Goal: Task Accomplishment & Management: Manage account settings

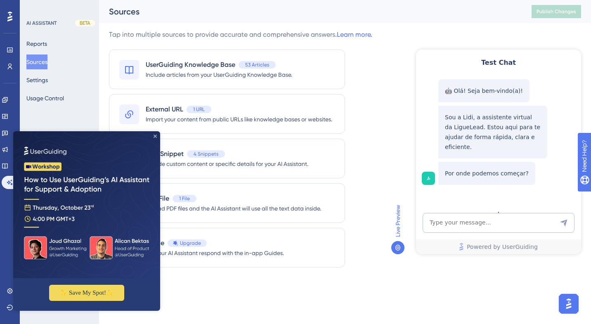
click at [154, 136] on icon "Close Preview" at bounding box center [155, 136] width 3 height 3
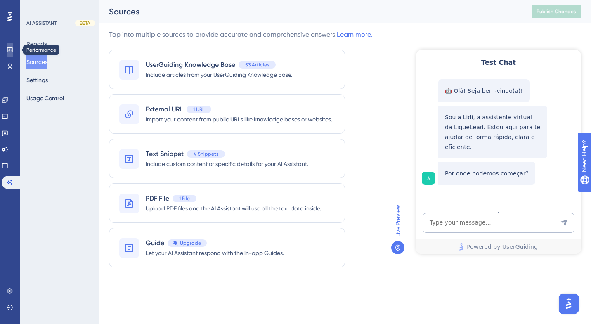
click at [9, 50] on icon at bounding box center [10, 50] width 7 height 7
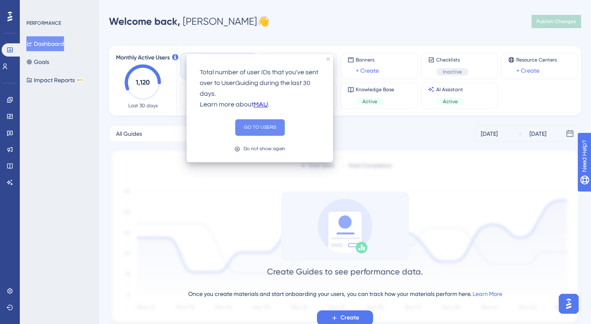
click at [263, 128] on button "GO TO USERS" at bounding box center [260, 127] width 50 height 17
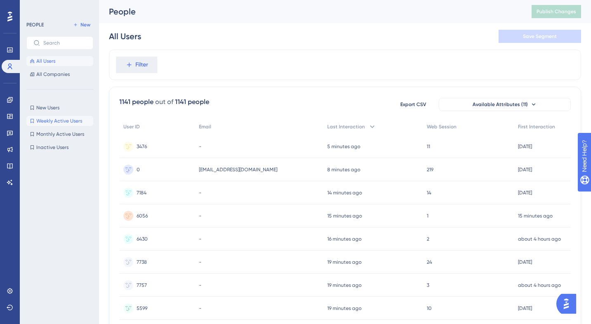
click at [61, 121] on span "Weekly Active Users" at bounding box center [59, 121] width 46 height 7
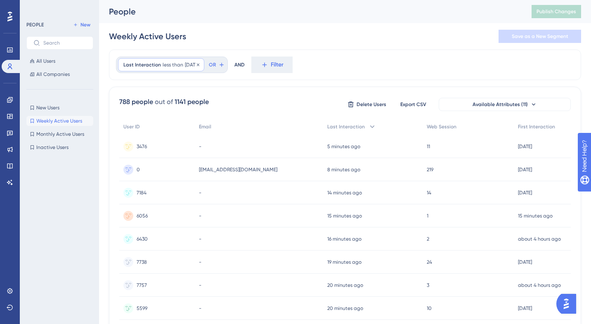
click at [181, 65] on div "Last Interaction less than [DATE] [DATE] Remove" at bounding box center [161, 64] width 86 height 13
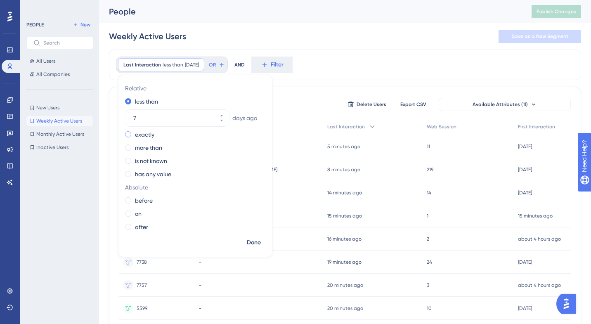
click at [147, 132] on label "exactly" at bounding box center [144, 135] width 19 height 10
type input "01"
click at [227, 105] on div "less than" at bounding box center [193, 102] width 137 height 10
click at [255, 242] on span "Done" at bounding box center [254, 243] width 14 height 10
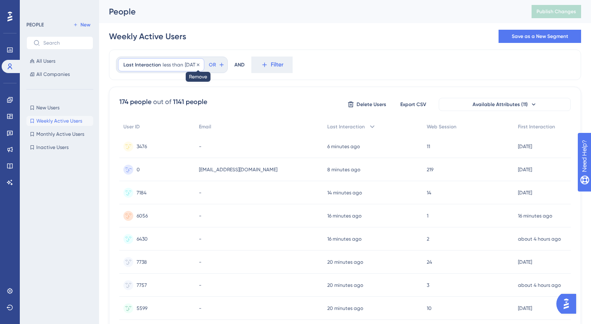
click at [201, 66] on icon at bounding box center [198, 64] width 5 height 5
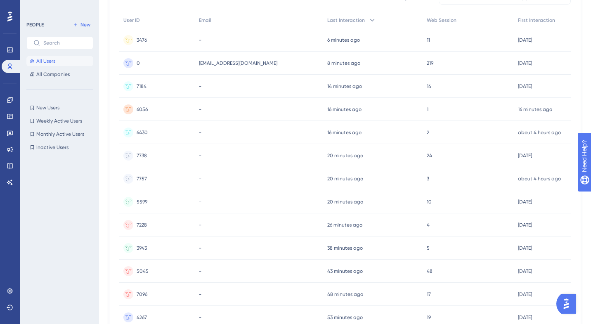
scroll to position [340, 0]
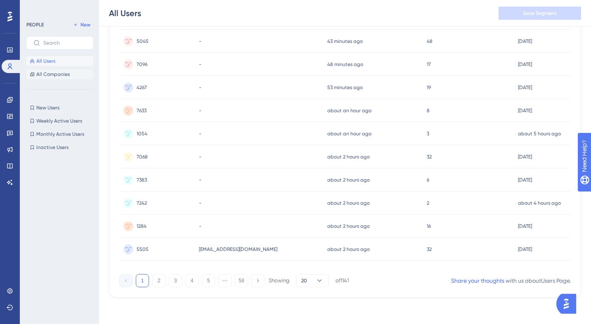
click at [42, 76] on span "All Companies" at bounding box center [52, 74] width 33 height 7
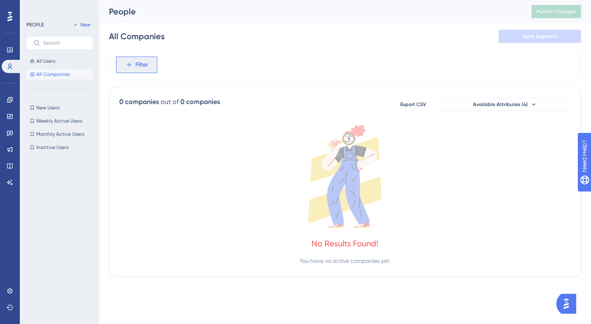
click at [143, 65] on span "Filter" at bounding box center [141, 65] width 13 height 10
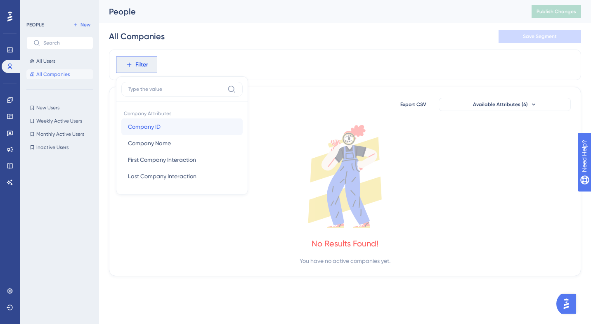
click at [159, 127] on span "Company ID" at bounding box center [144, 127] width 33 height 10
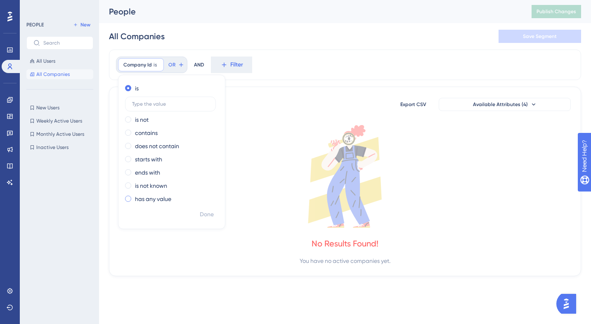
click at [152, 201] on label "has any value" at bounding box center [153, 199] width 36 height 10
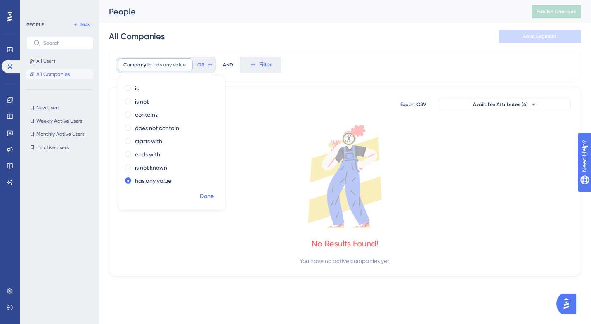
click at [208, 199] on span "Done" at bounding box center [207, 197] width 14 height 10
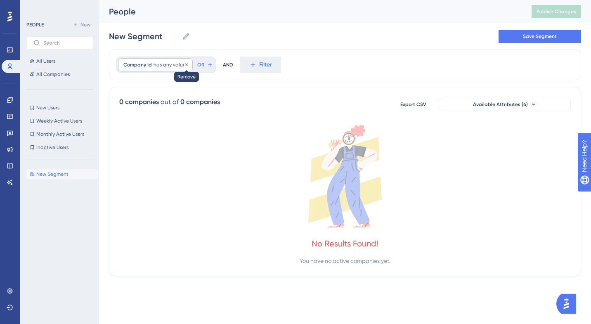
click at [186, 65] on icon at bounding box center [186, 64] width 2 height 2
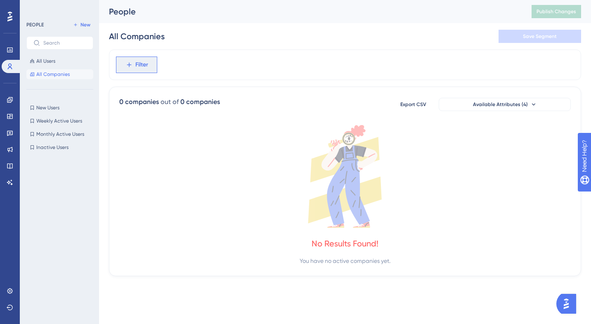
click at [143, 65] on span "Filter" at bounding box center [141, 65] width 13 height 10
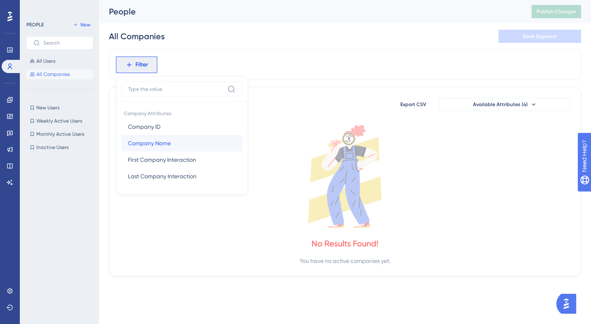
click at [185, 144] on button "Company Name Company Name" at bounding box center [181, 143] width 121 height 17
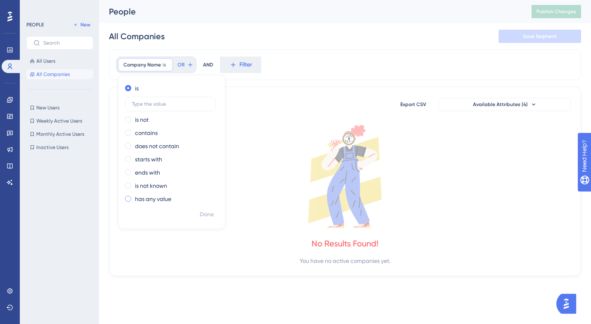
click at [150, 196] on label "has any value" at bounding box center [153, 199] width 36 height 10
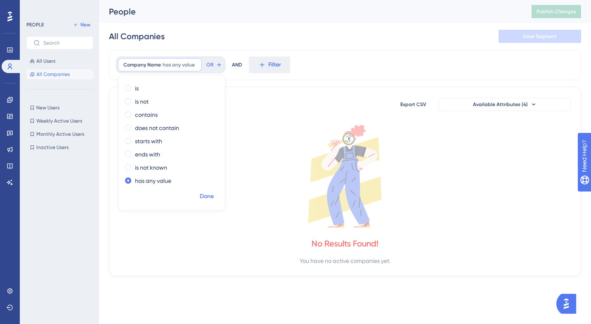
click at [205, 197] on span "Done" at bounding box center [207, 197] width 14 height 10
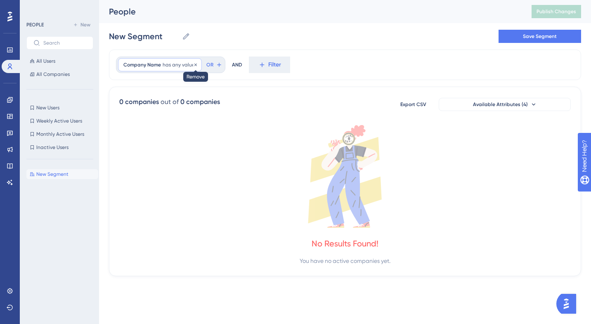
click at [195, 65] on icon at bounding box center [195, 64] width 2 height 2
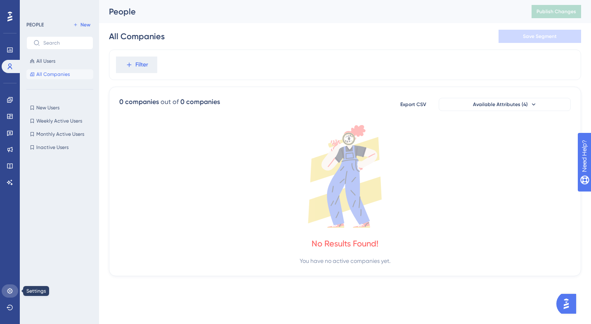
click at [11, 292] on icon at bounding box center [10, 291] width 7 height 7
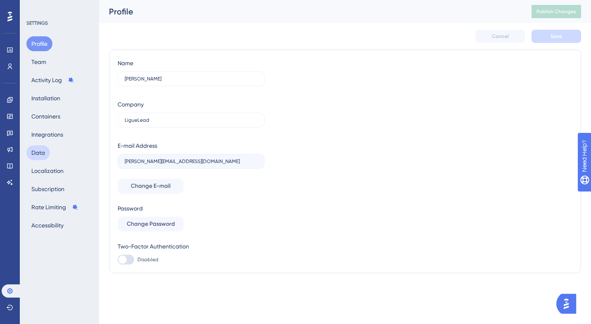
click at [43, 154] on button "Data" at bounding box center [38, 152] width 24 height 15
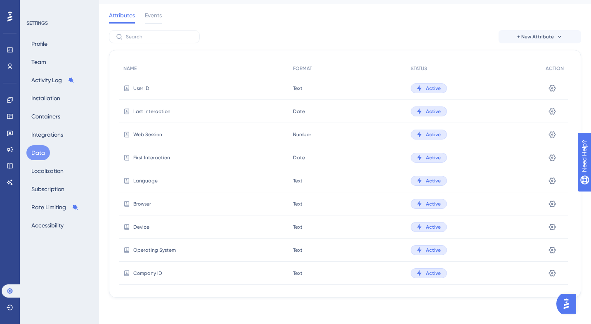
click at [291, 88] on div "Text Text" at bounding box center [348, 88] width 118 height 23
click at [555, 89] on icon at bounding box center [552, 88] width 7 height 7
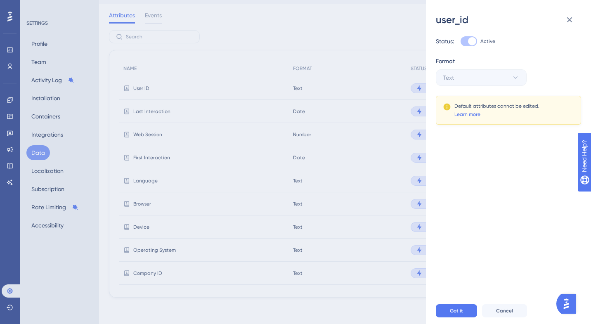
click at [475, 114] on link "Learn more" at bounding box center [467, 114] width 26 height 7
click at [567, 21] on icon at bounding box center [570, 20] width 10 height 10
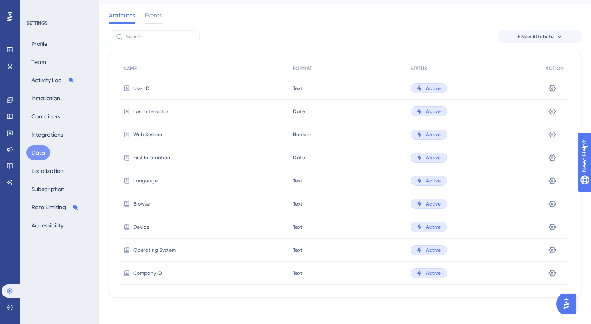
scroll to position [146, 0]
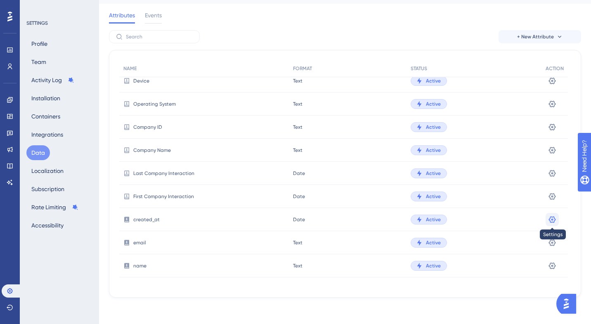
click at [556, 219] on icon at bounding box center [552, 219] width 8 height 8
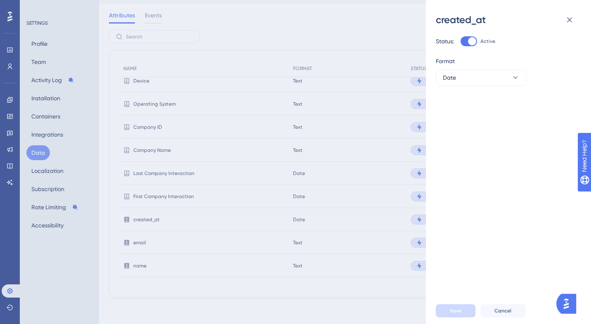
click at [383, 225] on div "created_at Status: Active Format Date Save Cancel" at bounding box center [295, 162] width 591 height 324
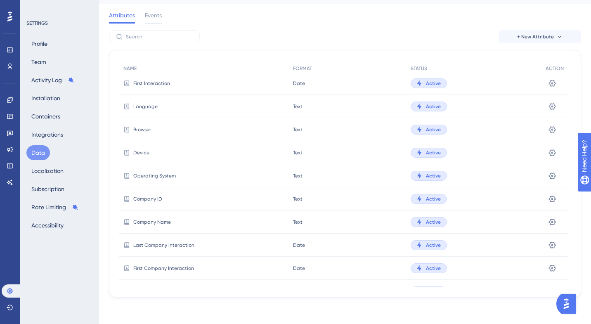
scroll to position [73, 0]
click at [554, 202] on icon at bounding box center [552, 199] width 7 height 7
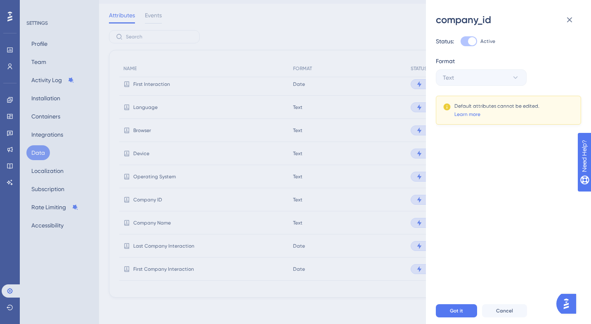
click at [382, 147] on div "company_id Status: Active Format Text Default attributes cannot be edited. Lear…" at bounding box center [295, 162] width 591 height 324
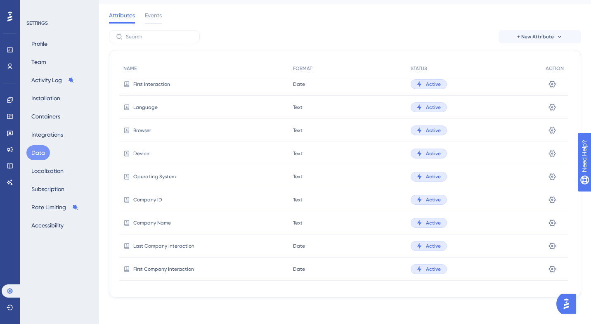
scroll to position [0, 0]
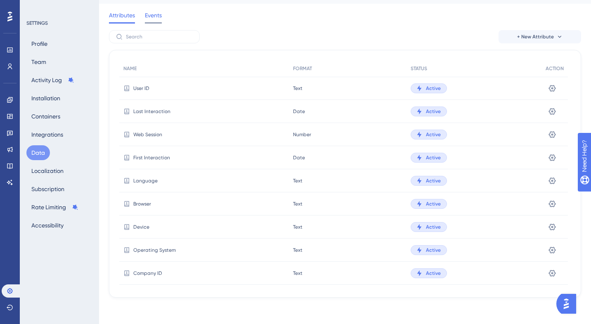
click at [152, 19] on span "Events" at bounding box center [153, 15] width 17 height 10
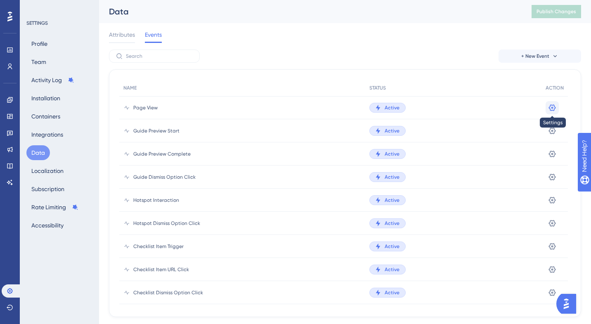
click at [557, 109] on button at bounding box center [552, 107] width 13 height 13
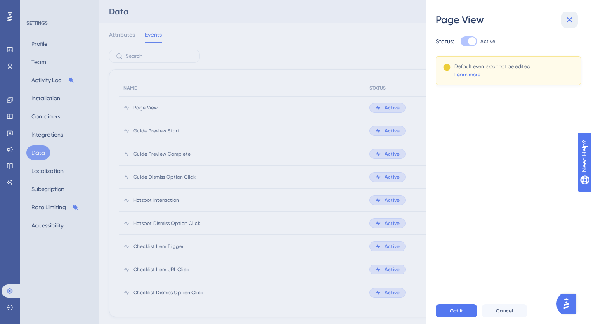
click at [571, 20] on icon at bounding box center [570, 20] width 10 height 10
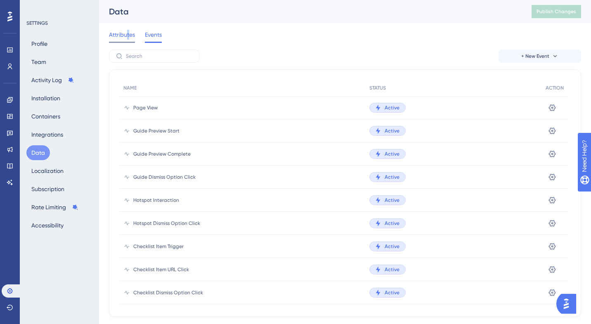
click at [128, 35] on span "Attributes" at bounding box center [122, 35] width 26 height 10
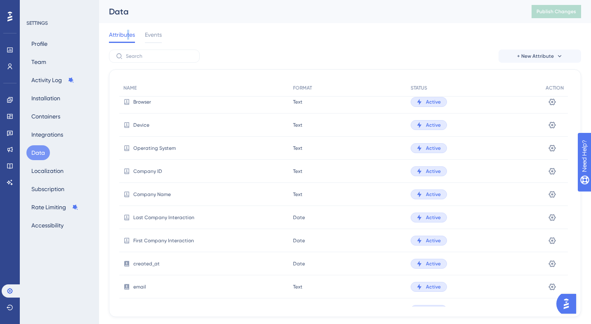
scroll to position [146, 0]
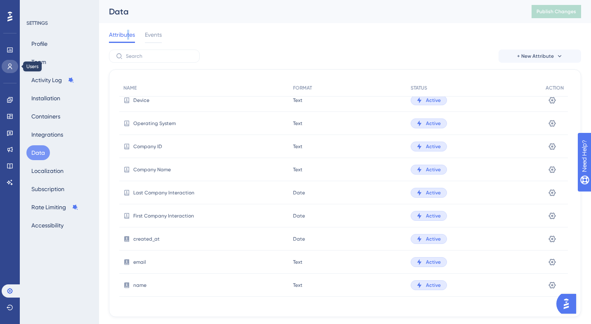
click at [11, 69] on icon at bounding box center [10, 66] width 7 height 7
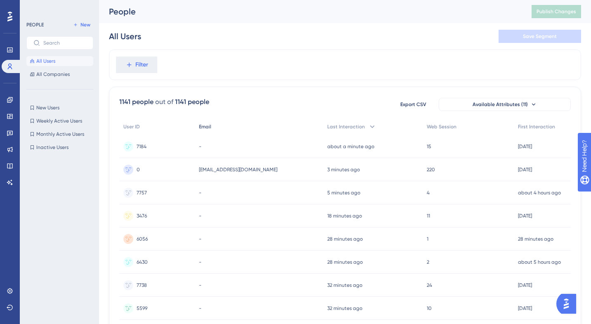
click at [211, 126] on span "Email" at bounding box center [205, 126] width 12 height 7
click at [523, 103] on span "Available Attributes (11)" at bounding box center [500, 104] width 55 height 7
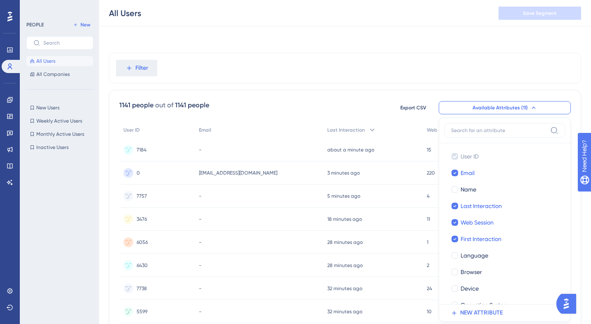
scroll to position [52, 0]
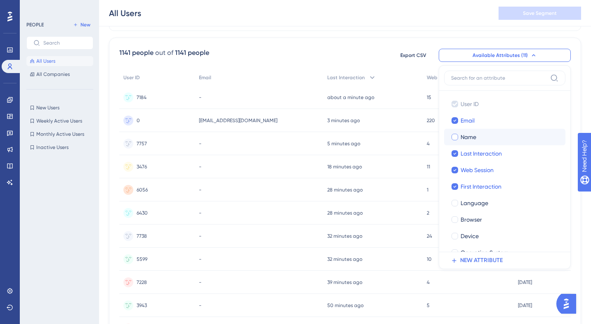
click at [455, 136] on div at bounding box center [455, 137] width 7 height 7
checkbox input "true"
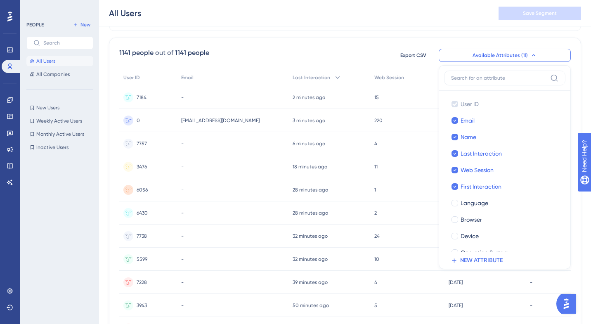
click at [409, 111] on div "220 220" at bounding box center [407, 120] width 74 height 23
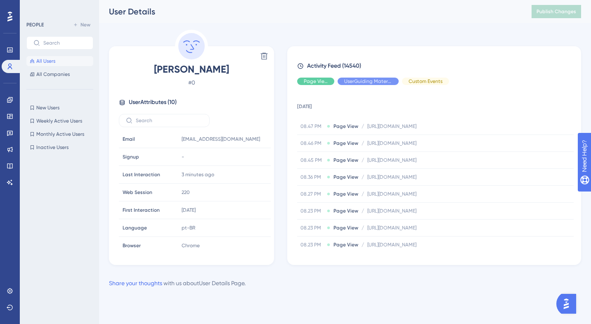
click at [64, 60] on button "All Users" at bounding box center [59, 61] width 67 height 10
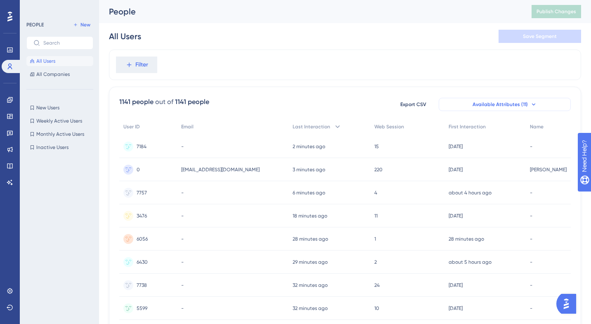
click at [484, 107] on span "Available Attributes (11)" at bounding box center [500, 104] width 55 height 7
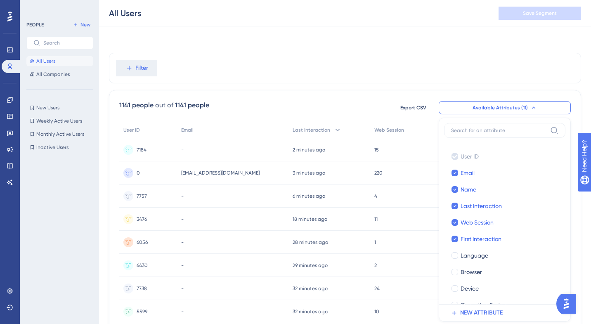
scroll to position [54, 0]
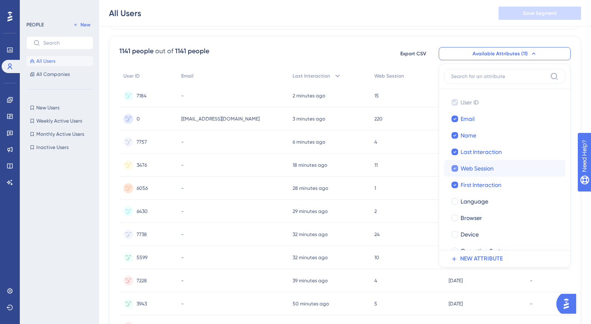
click at [454, 166] on icon at bounding box center [454, 169] width 3 height 6
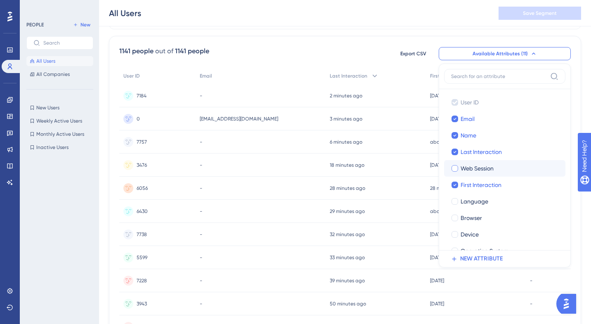
click at [454, 166] on div at bounding box center [455, 168] width 7 height 7
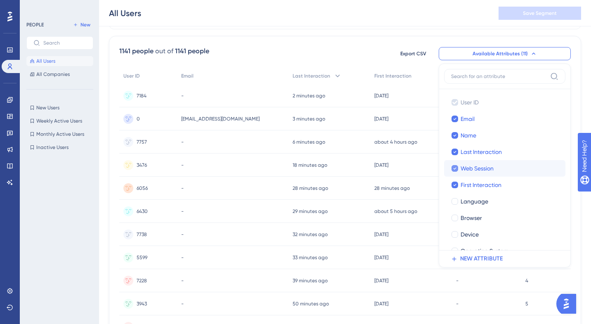
click at [454, 166] on icon at bounding box center [454, 169] width 3 height 6
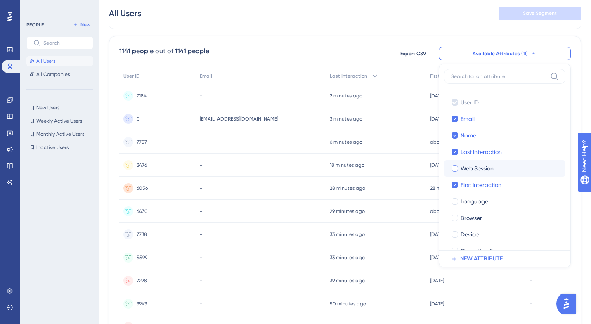
click at [454, 166] on div at bounding box center [455, 168] width 7 height 7
checkbox input "true"
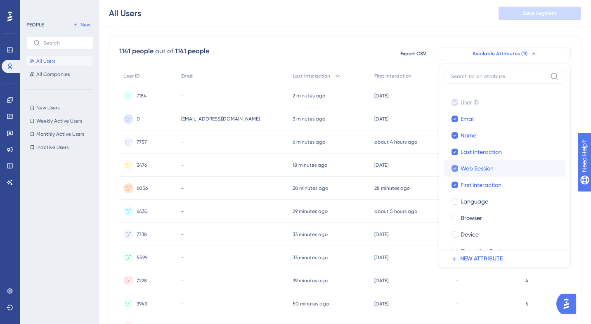
click at [543, 52] on button "Available Attributes (11)" at bounding box center [505, 53] width 132 height 13
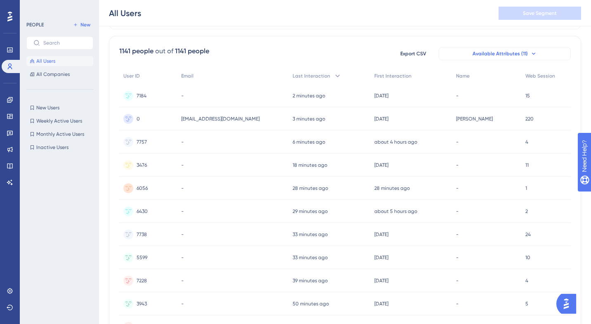
click at [543, 52] on button "Available Attributes (11)" at bounding box center [505, 53] width 132 height 13
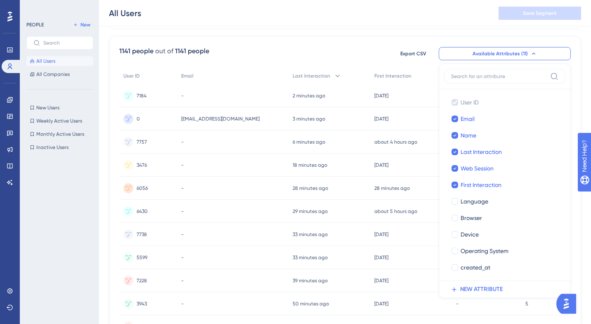
scroll to position [73, 0]
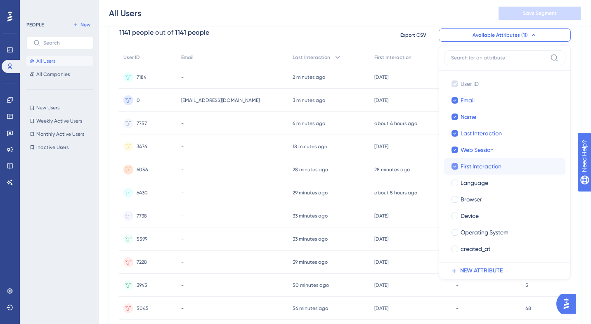
click at [453, 165] on icon at bounding box center [454, 166] width 3 height 6
checkbox input "false"
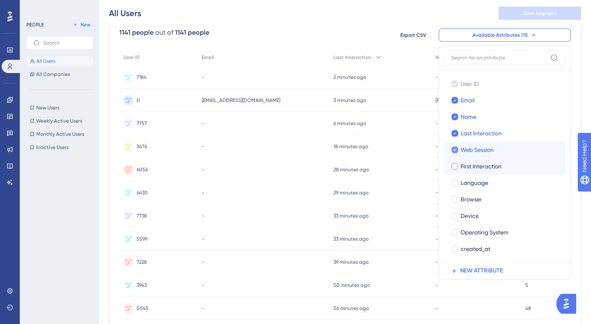
click at [455, 148] on icon at bounding box center [454, 150] width 3 height 6
checkbox input "false"
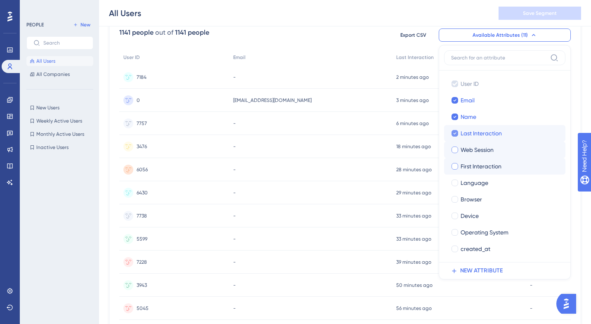
click at [455, 133] on icon at bounding box center [454, 133] width 3 height 6
checkbox input "false"
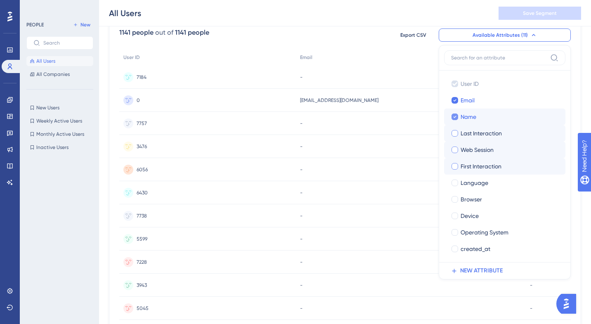
click at [454, 115] on icon at bounding box center [454, 117] width 3 height 6
checkbox input "false"
click at [455, 102] on icon at bounding box center [454, 100] width 3 height 6
checkbox input "false"
click at [454, 117] on div at bounding box center [455, 117] width 7 height 7
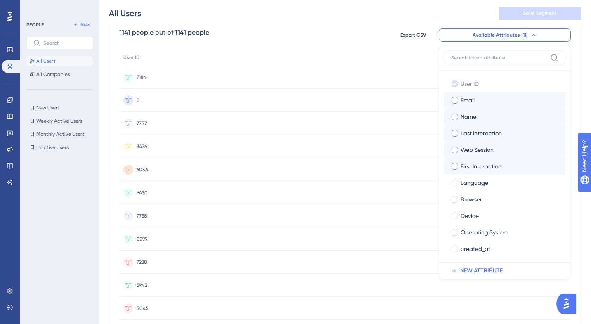
checkbox input "true"
click at [455, 98] on div at bounding box center [455, 100] width 7 height 7
checkbox input "true"
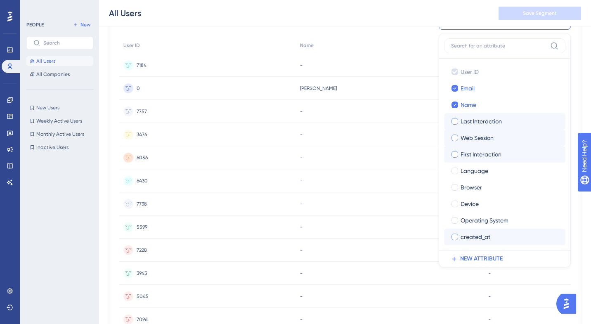
scroll to position [80, 0]
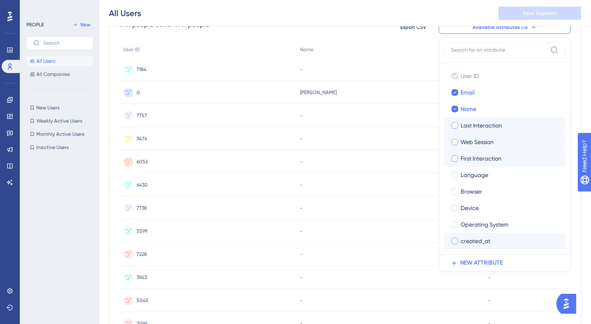
click at [455, 239] on div at bounding box center [455, 241] width 7 height 7
checkbox input "true"
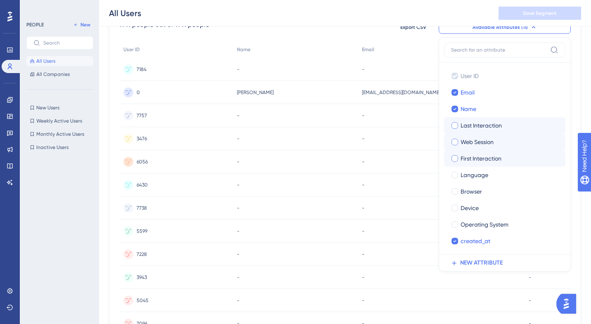
click at [457, 123] on div at bounding box center [455, 125] width 7 height 7
checkbox input "true"
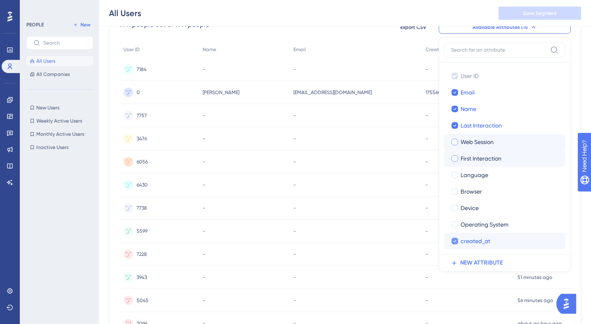
click at [455, 242] on icon at bounding box center [454, 241] width 3 height 6
checkbox input "false"
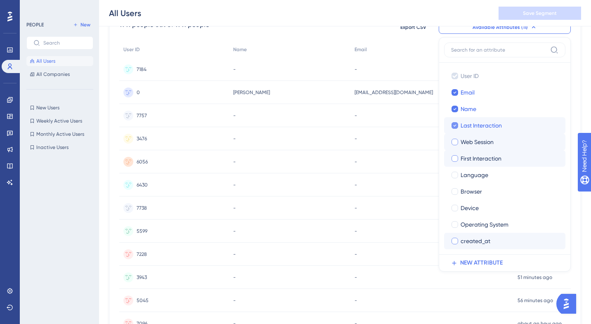
click at [454, 125] on icon at bounding box center [454, 126] width 3 height 6
checkbox input "false"
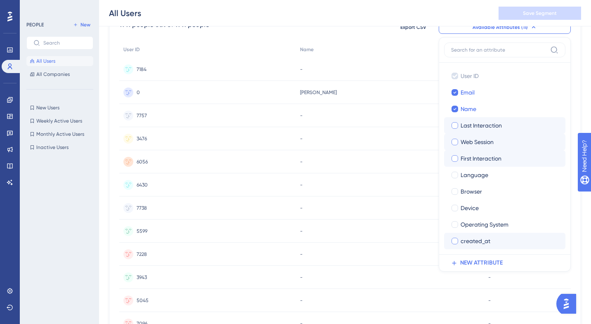
click at [457, 241] on div at bounding box center [455, 241] width 7 height 7
checkbox input "true"
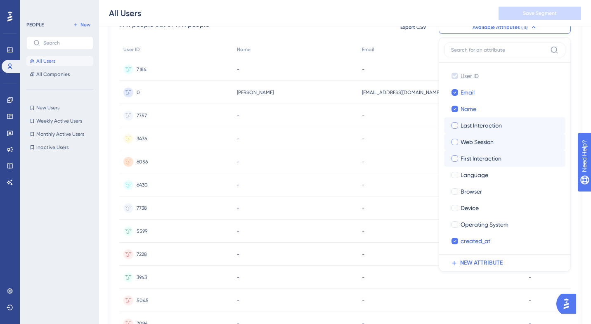
click at [456, 154] on div at bounding box center [455, 158] width 8 height 8
checkbox input "true"
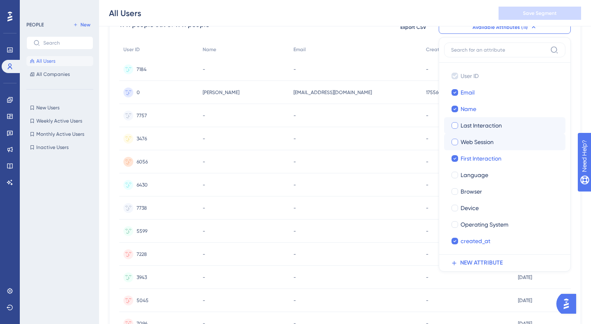
click at [457, 124] on div at bounding box center [455, 125] width 7 height 7
checkbox input "true"
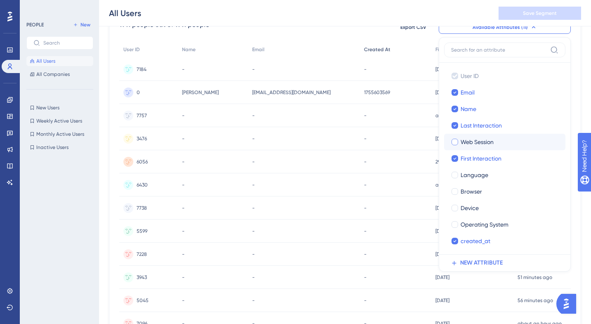
click at [389, 43] on div "Created At" at bounding box center [395, 49] width 71 height 17
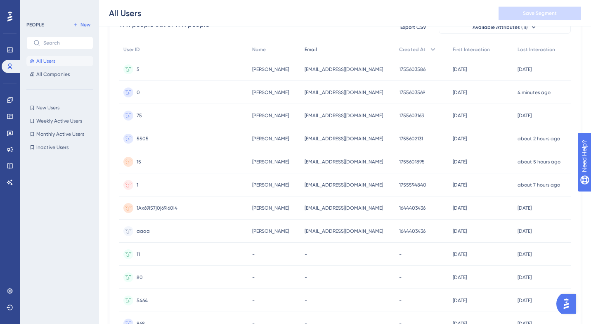
click at [327, 50] on div "Email" at bounding box center [348, 49] width 95 height 17
click at [314, 50] on span "Email" at bounding box center [311, 49] width 12 height 7
click at [429, 51] on icon at bounding box center [433, 49] width 8 height 8
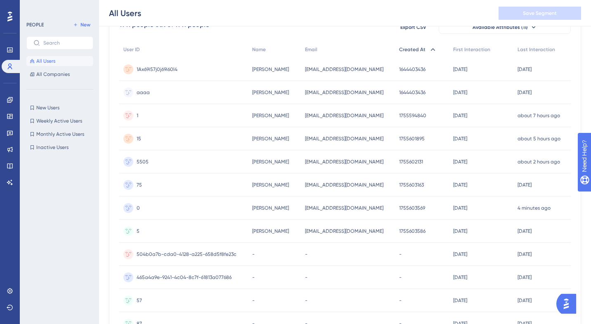
click at [431, 49] on icon at bounding box center [433, 49] width 5 height 2
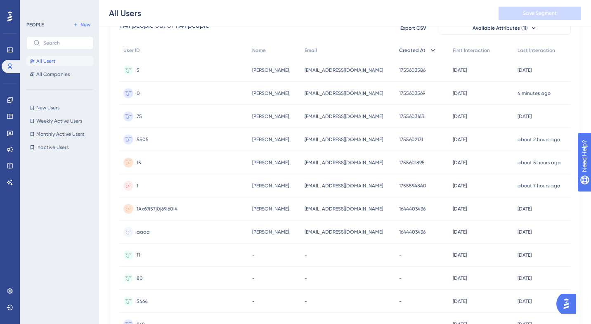
scroll to position [0, 0]
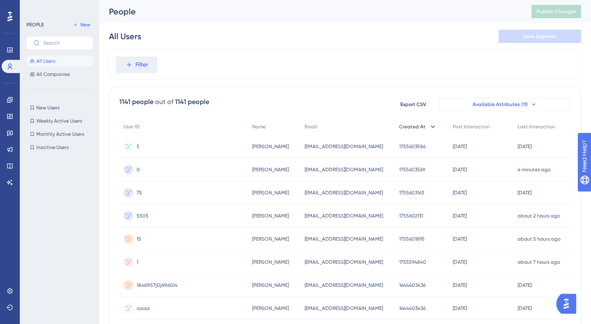
click at [509, 106] on span "Available Attributes (11)" at bounding box center [500, 104] width 55 height 7
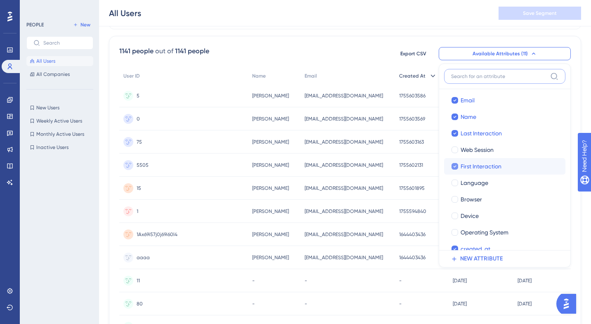
scroll to position [31, 0]
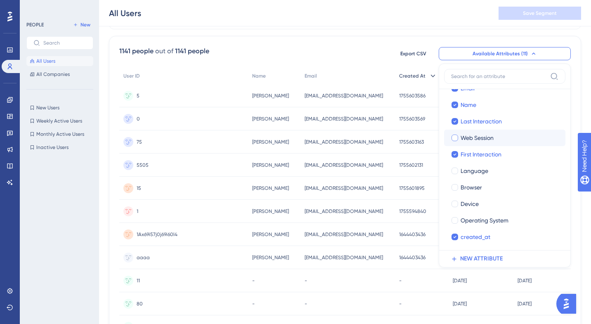
click at [474, 140] on span "Web Session" at bounding box center [477, 138] width 33 height 10
checkbox input "true"
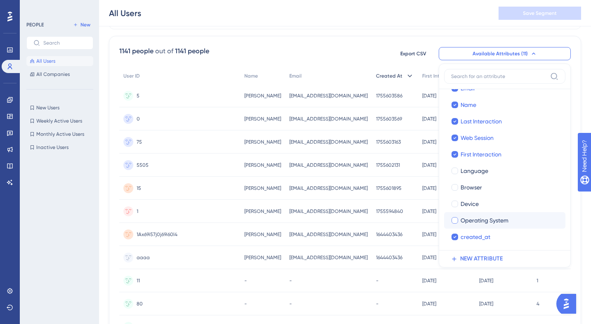
click at [469, 219] on span "Operating System" at bounding box center [485, 220] width 48 height 10
checkbox input "true"
click at [468, 201] on span "Device" at bounding box center [470, 204] width 18 height 10
checkbox input "true"
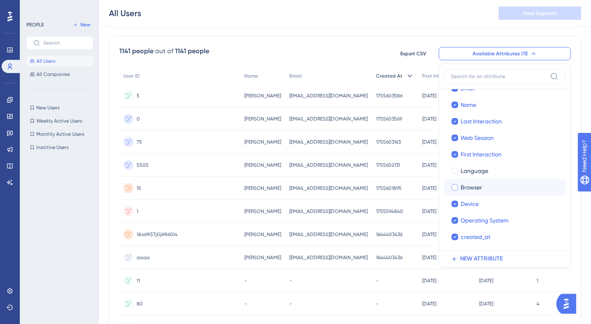
click at [469, 190] on span "Browser" at bounding box center [471, 187] width 21 height 10
checkbox input "true"
click at [468, 170] on span "Language" at bounding box center [475, 171] width 28 height 10
checkbox input "true"
click at [404, 40] on div "1141 people out of 1141 people Export CSV Available Attributes (11) User ID Use…" at bounding box center [345, 309] width 472 height 547
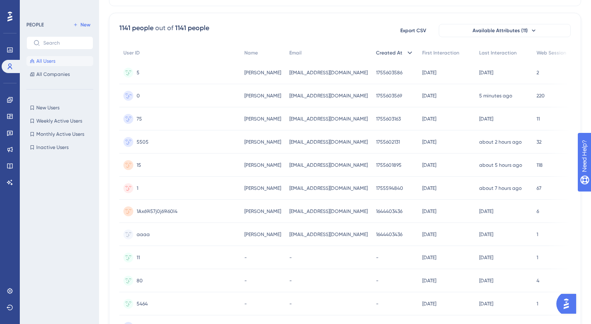
scroll to position [0, 0]
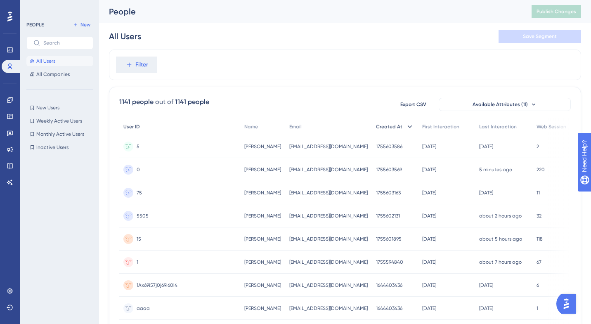
click at [129, 130] on div "User ID" at bounding box center [179, 126] width 121 height 17
click at [135, 127] on span "User ID" at bounding box center [131, 126] width 17 height 7
click at [251, 127] on span "Name" at bounding box center [251, 126] width 14 height 7
click at [289, 127] on span "Email" at bounding box center [295, 126] width 12 height 7
click at [435, 125] on span "First Interaction" at bounding box center [440, 126] width 37 height 7
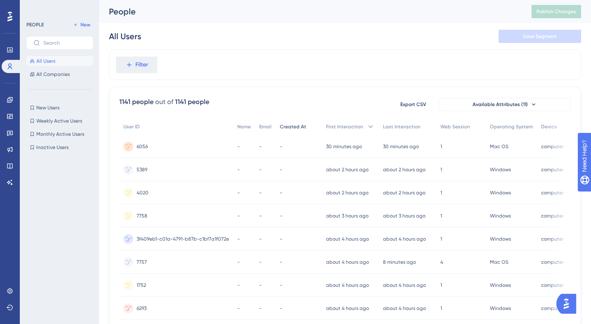
click at [160, 237] on span "3f409eb1-c01a-4791-b87b-c1bf7a1f072e" at bounding box center [183, 239] width 92 height 7
click at [131, 126] on span "User ID" at bounding box center [131, 126] width 17 height 7
click at [133, 69] on button "Filter" at bounding box center [136, 65] width 41 height 17
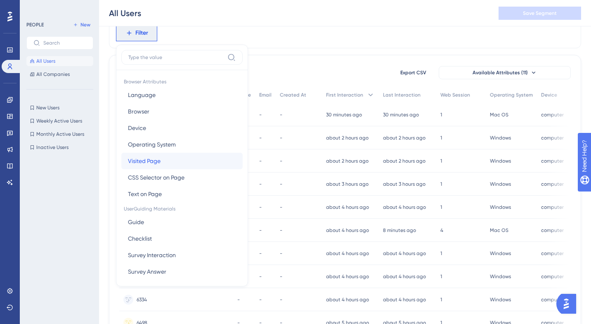
click at [159, 157] on span "Visited Page" at bounding box center [144, 161] width 33 height 10
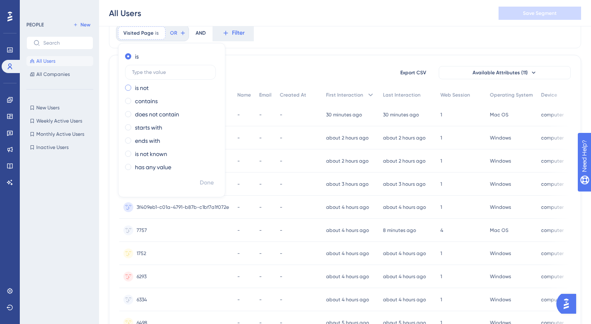
click at [150, 89] on div "is not" at bounding box center [170, 88] width 90 height 10
click at [156, 87] on input "text" at bounding box center [170, 86] width 77 height 6
click at [166, 32] on icon at bounding box center [168, 33] width 5 height 5
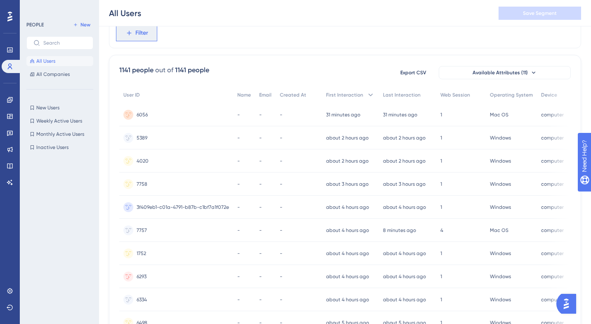
click at [143, 36] on span "Filter" at bounding box center [141, 33] width 13 height 10
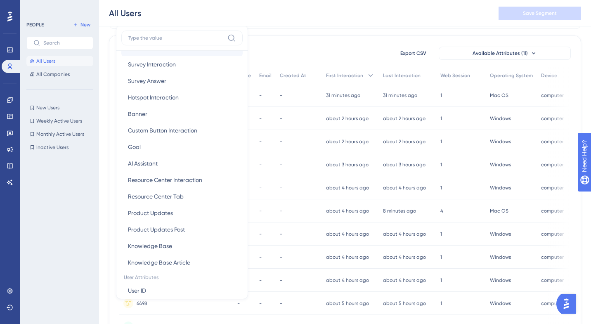
scroll to position [173, 0]
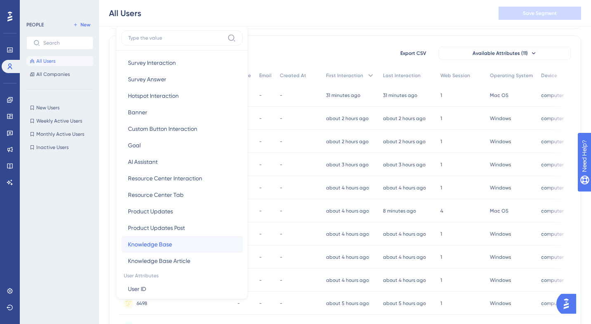
click at [168, 241] on span "Knowledge Base" at bounding box center [150, 244] width 44 height 10
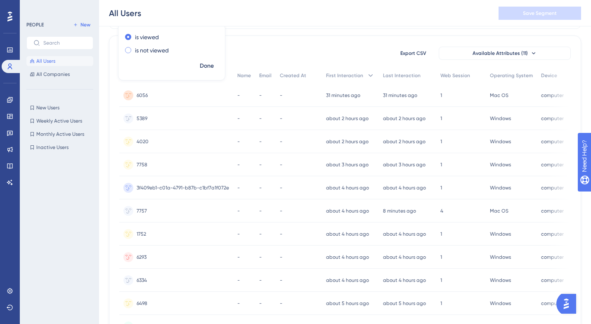
scroll to position [0, 0]
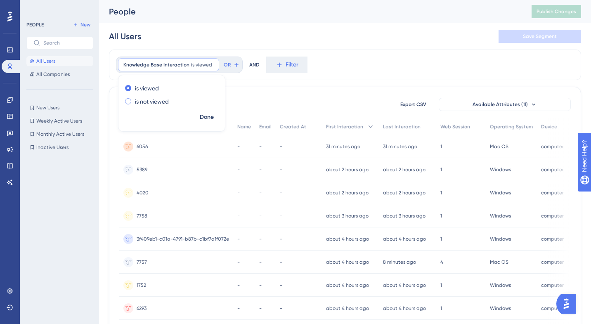
click at [149, 102] on label "is not viewed" at bounding box center [152, 102] width 34 height 10
click at [202, 117] on span "Done" at bounding box center [207, 117] width 14 height 10
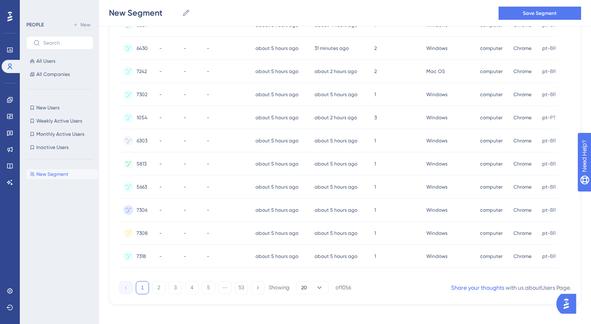
scroll to position [343, 0]
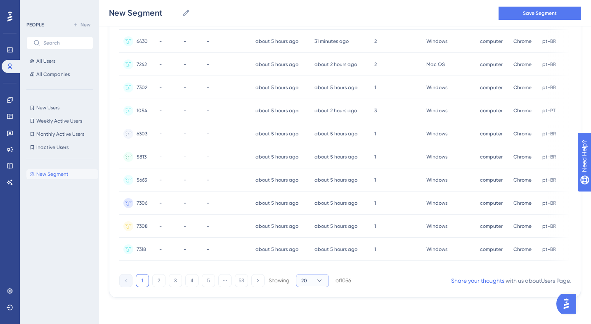
click at [314, 283] on button "20" at bounding box center [312, 280] width 33 height 13
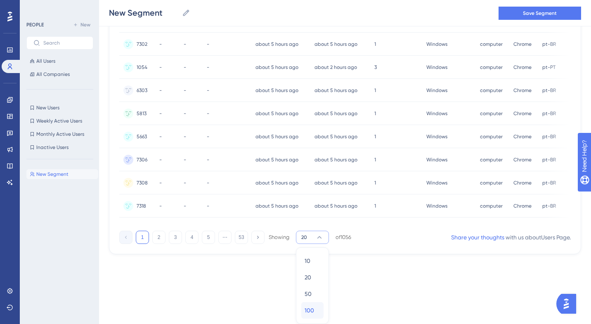
click at [306, 310] on span "100" at bounding box center [309, 310] width 9 height 10
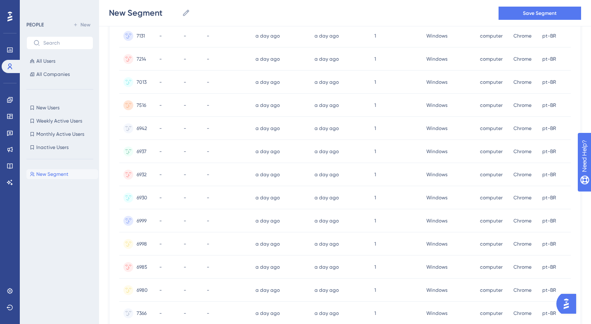
scroll to position [0, 0]
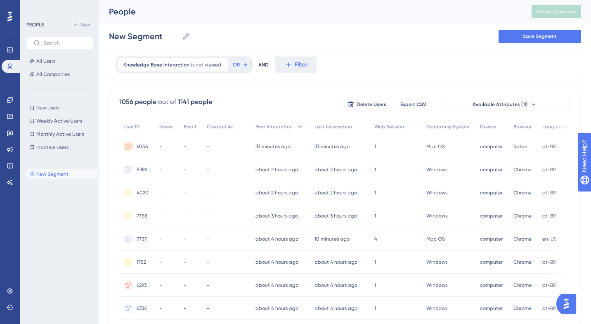
click at [140, 147] on span "6056" at bounding box center [142, 146] width 11 height 7
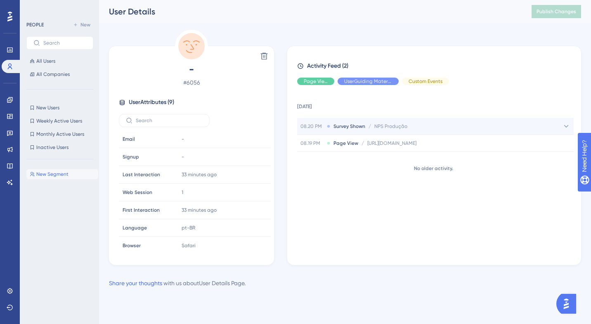
click at [453, 129] on div "08.20 PM Survey Shown / NPS Produção NPS Produção" at bounding box center [435, 126] width 277 height 17
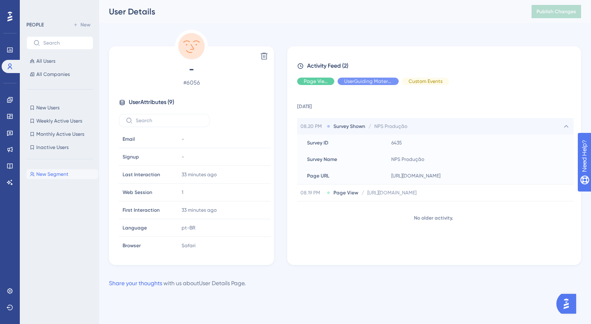
click at [453, 129] on div "08.20 PM Survey Shown / NPS Produção NPS Produção" at bounding box center [435, 126] width 277 height 17
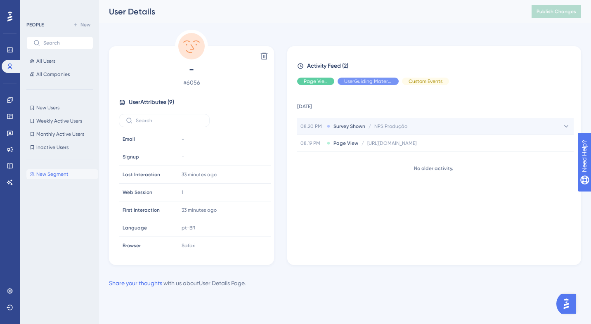
click at [450, 128] on div "08.20 PM Survey Shown / NPS Produção NPS Produção" at bounding box center [435, 126] width 277 height 17
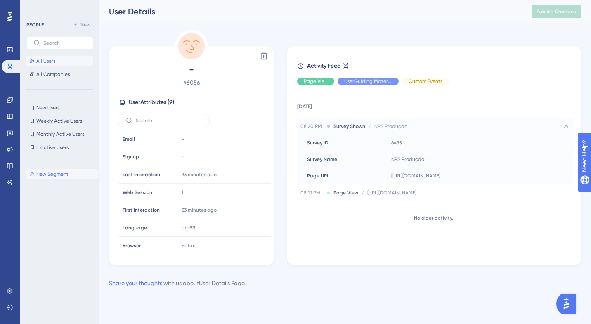
click at [49, 62] on span "All Users" at bounding box center [45, 61] width 19 height 7
click at [38, 58] on span "All Users" at bounding box center [45, 61] width 19 height 7
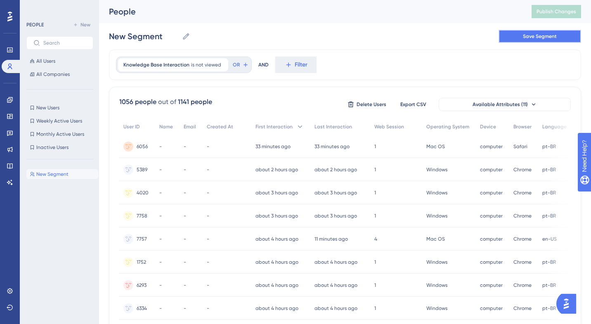
click at [532, 39] on span "Save Segment" at bounding box center [540, 36] width 34 height 7
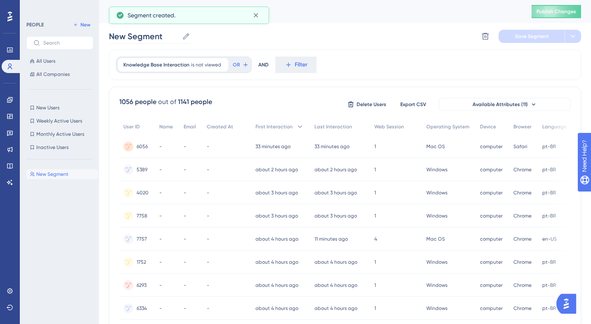
click at [185, 37] on icon at bounding box center [186, 36] width 8 height 8
click at [179, 37] on input "New Segment" at bounding box center [144, 37] width 70 height 12
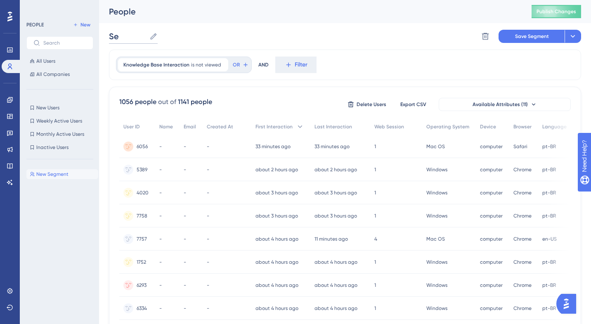
type input "S"
type input "User Plataforma"
click at [247, 38] on div "User Plataforma User Plataforma Delete Segment Save Segment Actions" at bounding box center [345, 36] width 472 height 26
click at [48, 176] on span "New Segment" at bounding box center [52, 174] width 32 height 7
click at [48, 208] on div "New Segment New Segment" at bounding box center [62, 237] width 72 height 143
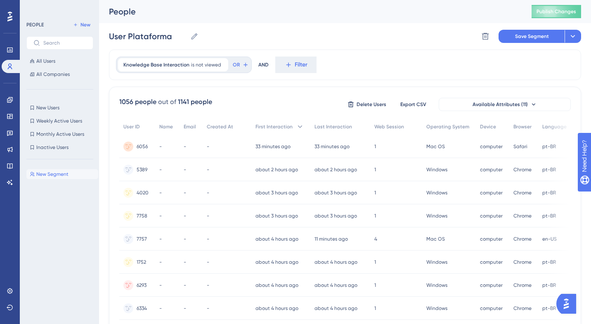
click at [51, 172] on span "New Segment" at bounding box center [52, 174] width 32 height 7
click at [51, 173] on span "New Segment" at bounding box center [52, 174] width 32 height 7
click at [47, 145] on span "Inactive Users" at bounding box center [52, 147] width 32 height 7
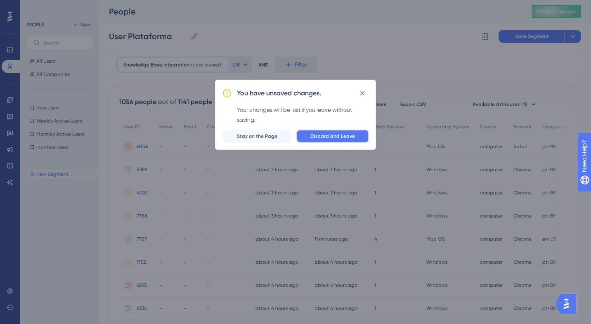
click at [336, 130] on button "Discard and Leave" at bounding box center [332, 136] width 73 height 13
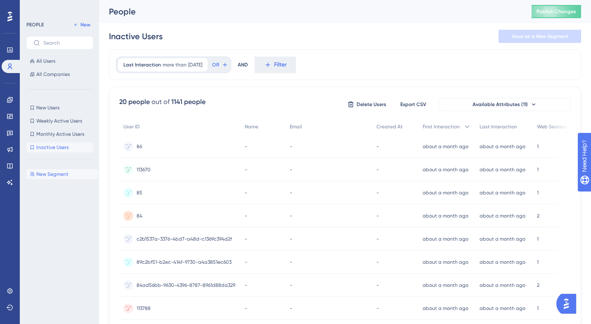
click at [45, 173] on span "New Segment" at bounding box center [52, 174] width 32 height 7
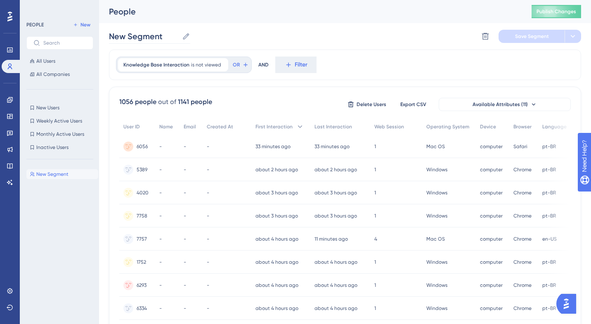
click at [187, 36] on icon at bounding box center [186, 36] width 6 height 6
click at [179, 36] on input "New Segment" at bounding box center [144, 37] width 70 height 12
type input "Users Plataforma"
click at [266, 38] on div "Users Plataforma Users Plataforma Delete Segment Save Segment Actions" at bounding box center [345, 36] width 472 height 26
click at [47, 62] on span "All Users" at bounding box center [45, 61] width 19 height 7
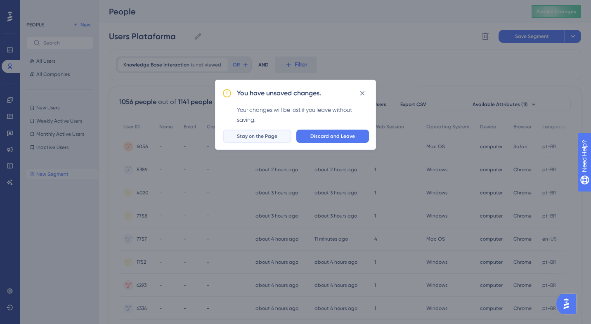
click at [277, 137] on span "Stay on the Page" at bounding box center [257, 136] width 40 height 7
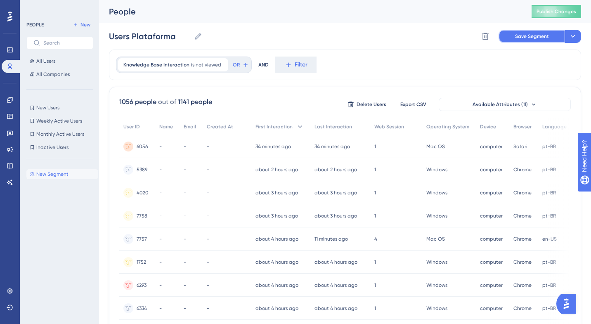
click at [534, 33] on span "Save Segment" at bounding box center [532, 36] width 34 height 7
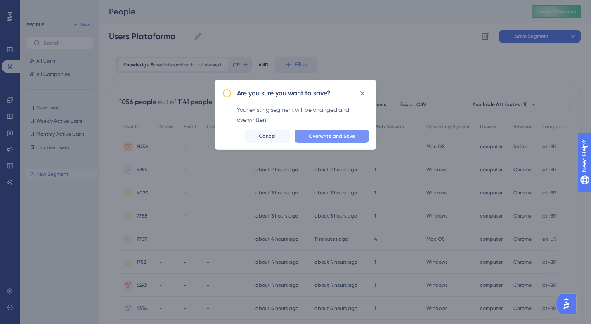
click at [318, 135] on span "Overwrite and Save" at bounding box center [332, 136] width 46 height 7
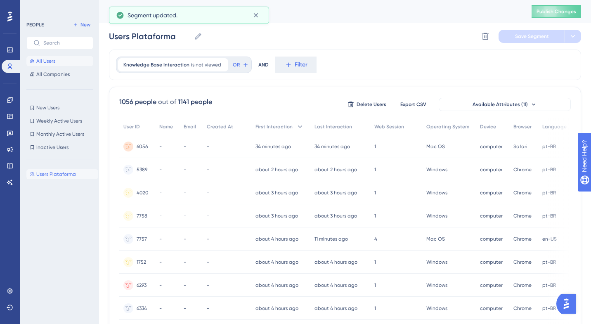
click at [48, 60] on span "All Users" at bounding box center [45, 61] width 19 height 7
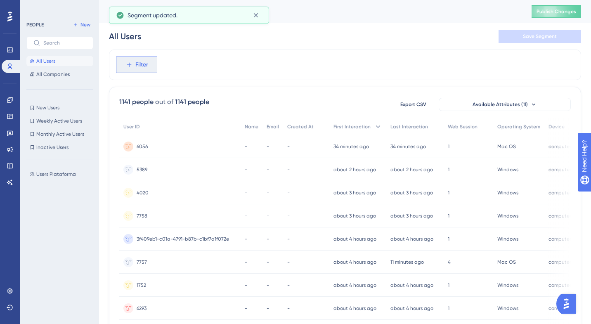
click at [129, 67] on icon at bounding box center [128, 64] width 7 height 7
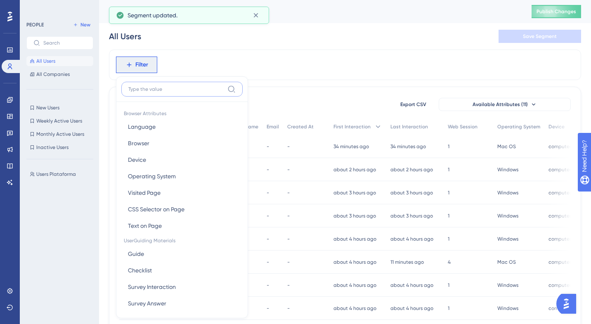
scroll to position [35, 0]
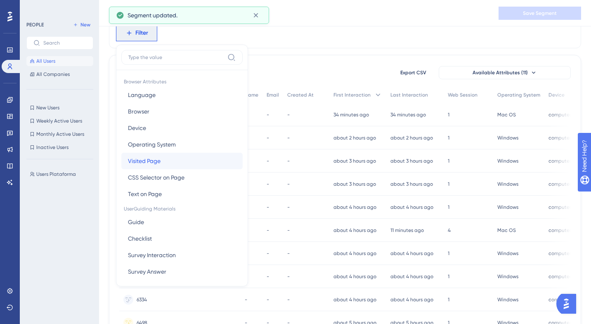
click at [161, 156] on button "Visited Page Visited Page" at bounding box center [181, 161] width 121 height 17
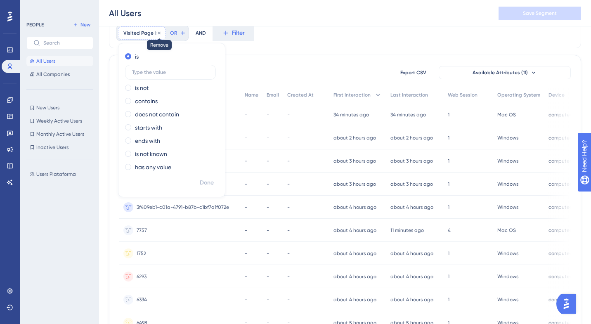
click at [157, 33] on icon at bounding box center [159, 33] width 5 height 5
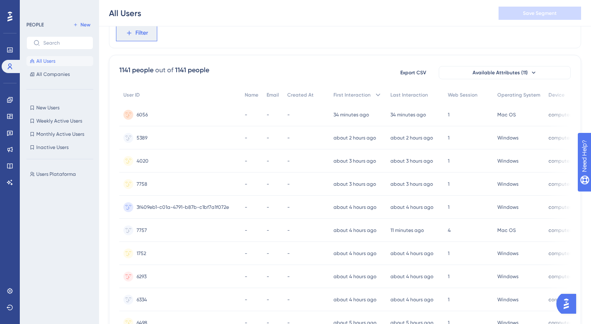
click at [142, 35] on span "Filter" at bounding box center [141, 33] width 13 height 10
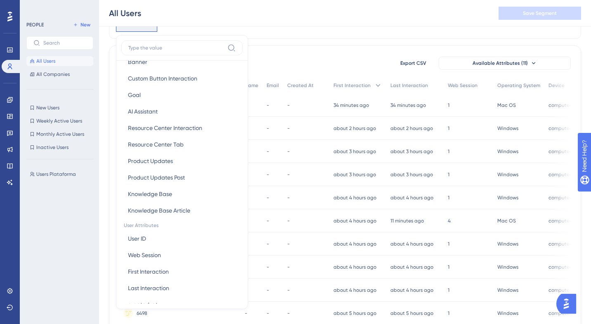
scroll to position [234, 0]
click at [174, 194] on button "Knowledge Base Knowledge Base" at bounding box center [181, 193] width 121 height 17
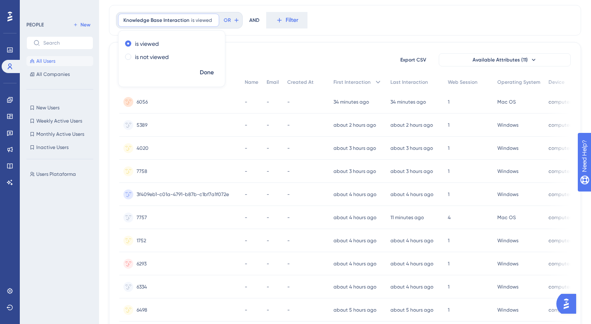
scroll to position [0, 0]
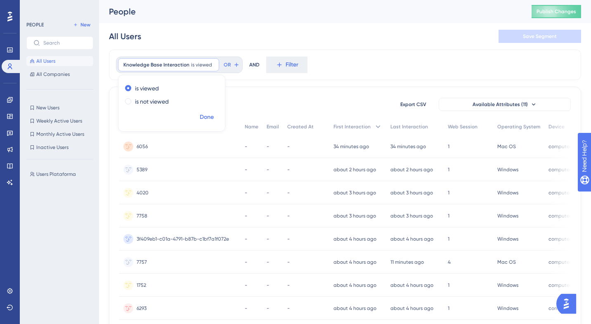
click at [208, 116] on span "Done" at bounding box center [207, 117] width 14 height 10
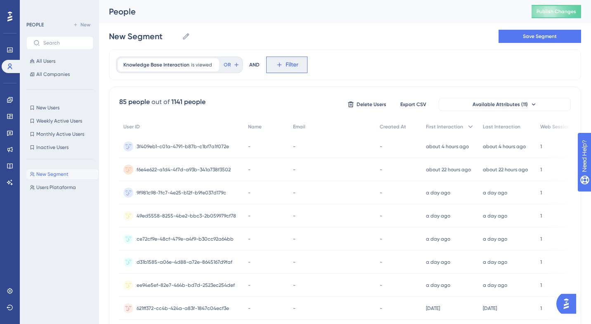
click at [282, 65] on button "Filter" at bounding box center [286, 65] width 41 height 17
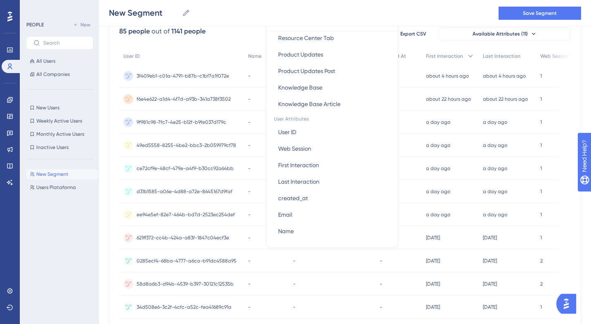
scroll to position [259, 0]
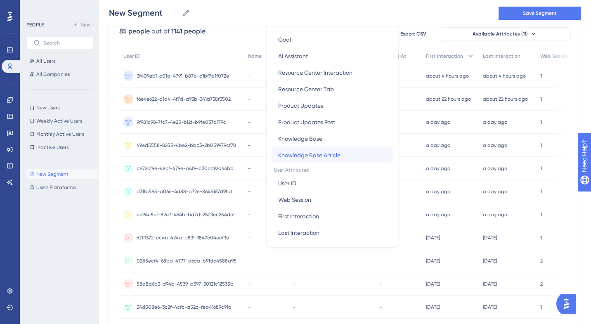
click at [307, 155] on span "Knowledge Base Article" at bounding box center [309, 155] width 62 height 10
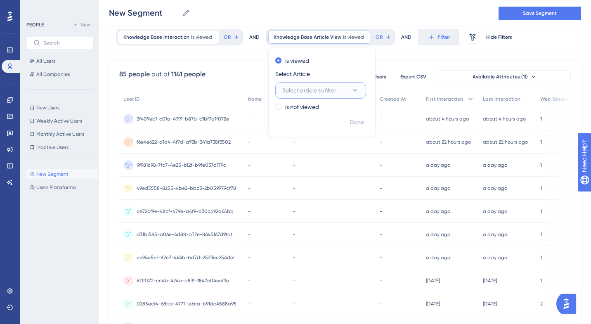
scroll to position [0, 0]
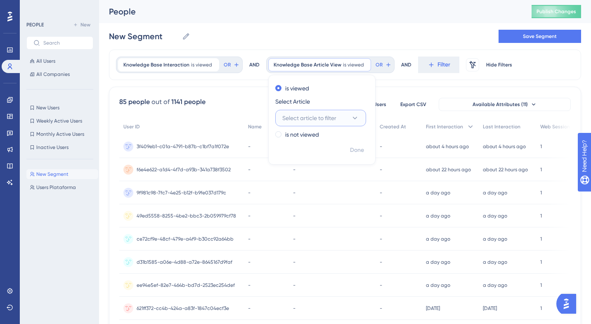
click at [315, 116] on span "Select article to filter" at bounding box center [309, 118] width 54 height 10
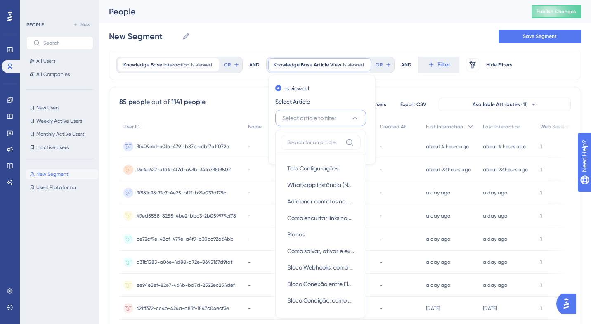
scroll to position [22, 0]
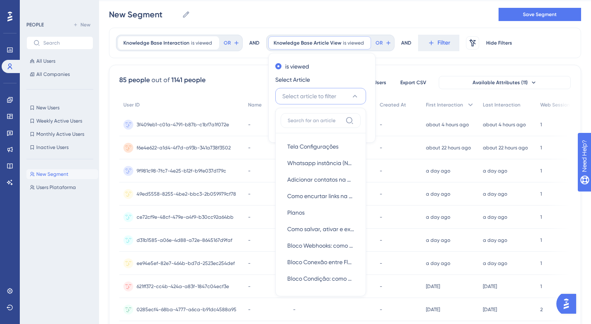
click at [318, 95] on span "Select article to filter" at bounding box center [309, 96] width 54 height 10
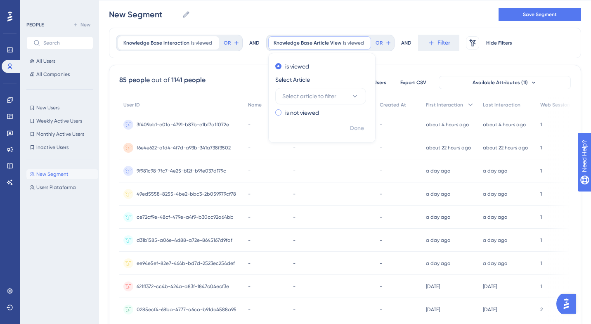
click at [299, 113] on label "is not viewed" at bounding box center [302, 113] width 34 height 10
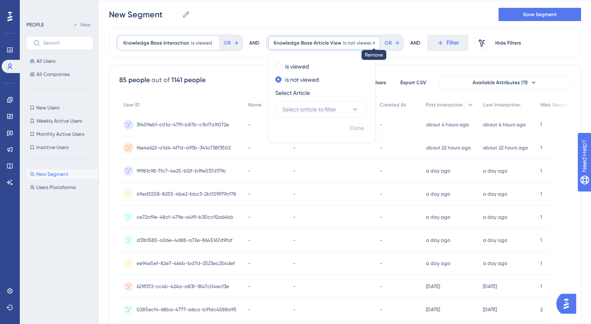
click at [373, 43] on icon at bounding box center [374, 42] width 2 height 2
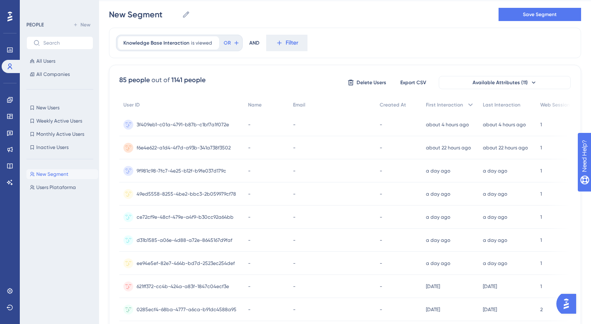
scroll to position [0, 0]
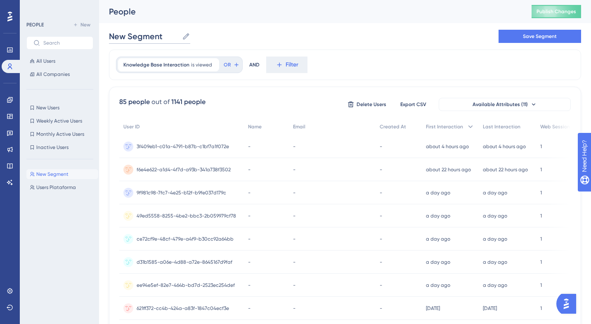
click at [169, 38] on input "New Segment" at bounding box center [144, 37] width 70 height 12
type input "NewUser"
type input "Users Central de Ajuda"
click at [550, 31] on button "Save Segment" at bounding box center [540, 36] width 83 height 13
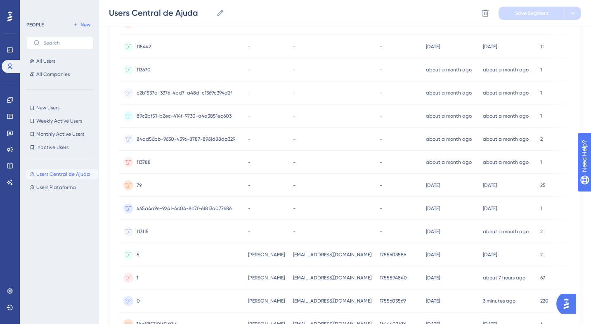
scroll to position [1829, 0]
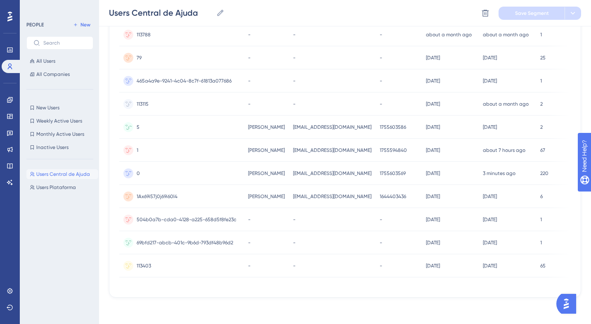
click at [141, 124] on div "5 5" at bounding box center [181, 127] width 125 height 23
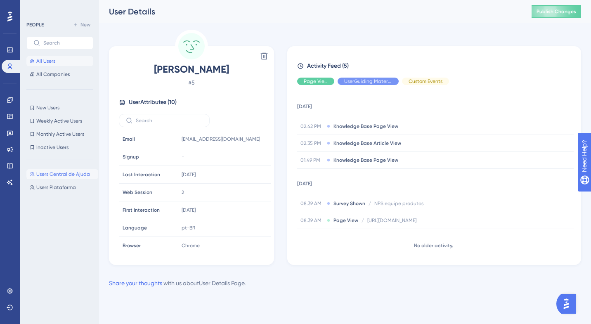
click at [48, 64] on span "All Users" at bounding box center [45, 61] width 19 height 7
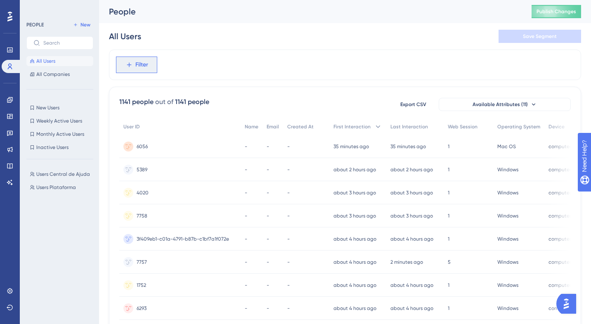
click at [145, 65] on span "Filter" at bounding box center [141, 65] width 13 height 10
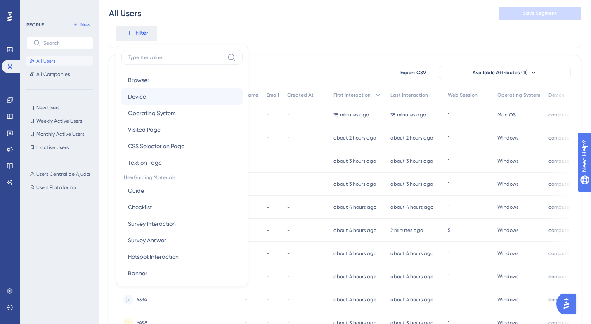
scroll to position [30, 0]
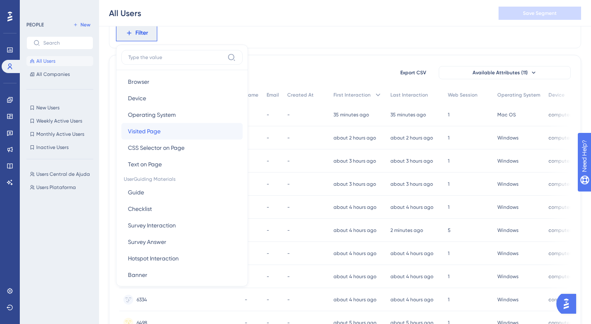
click at [163, 130] on button "Visited Page Visited Page" at bounding box center [181, 131] width 121 height 17
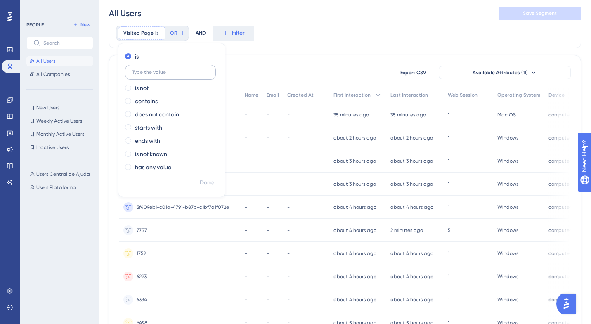
scroll to position [0, 0]
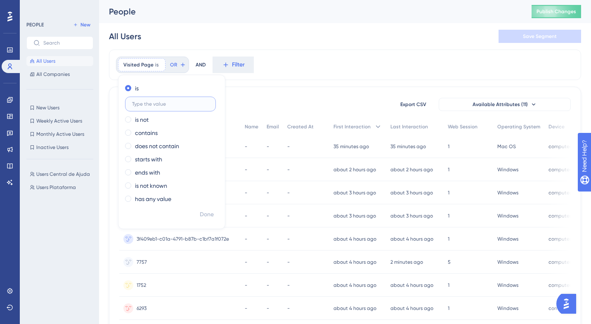
click at [169, 104] on input "text" at bounding box center [170, 104] width 77 height 6
paste input "[URL][DOMAIN_NAME]"
type input "[URL]"
click at [148, 157] on label "starts with" at bounding box center [148, 159] width 27 height 10
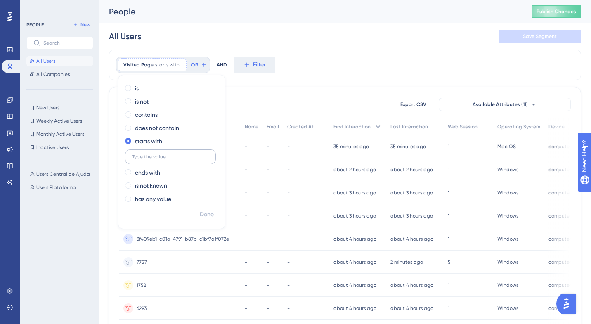
click at [173, 156] on input "text" at bounding box center [170, 157] width 77 height 6
type input "[URL][DOMAIN_NAME]"
drag, startPoint x: 185, startPoint y: 157, endPoint x: 240, endPoint y: 157, distance: 54.5
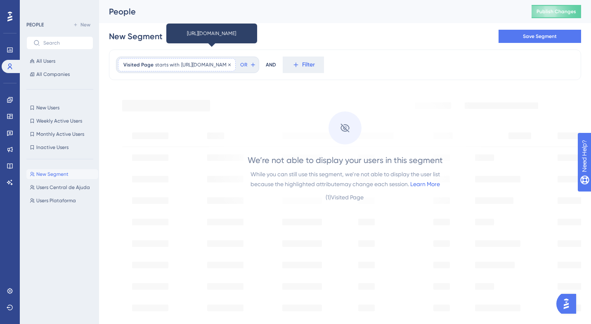
click at [230, 64] on span "[URL][DOMAIN_NAME]" at bounding box center [205, 65] width 49 height 7
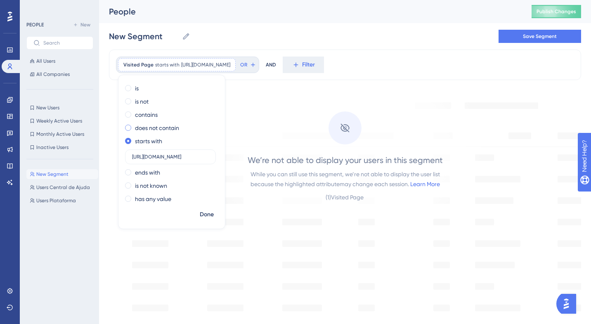
scroll to position [0, 35]
type input "[URL][DOMAIN_NAME]"
click at [206, 215] on span "Done" at bounding box center [207, 215] width 14 height 10
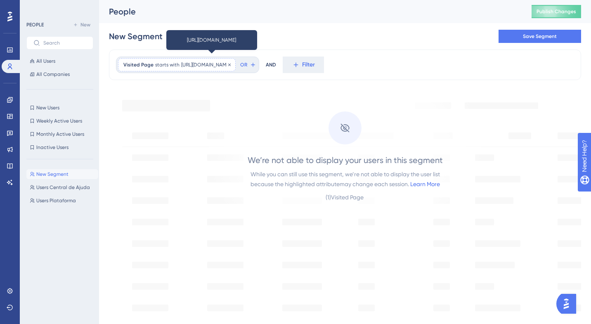
click at [203, 63] on span "[URL][DOMAIN_NAME]" at bounding box center [205, 65] width 49 height 7
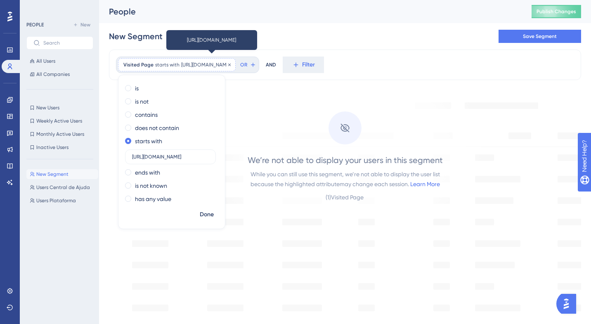
scroll to position [0, 35]
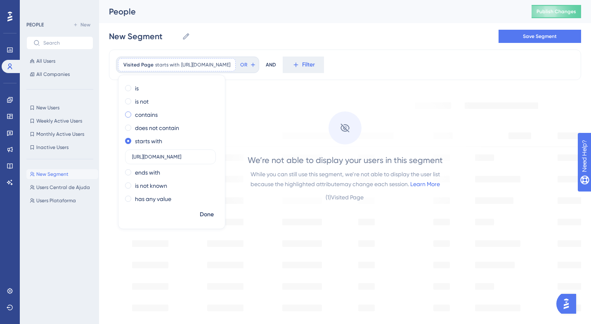
click at [151, 115] on label "contains" at bounding box center [146, 115] width 23 height 10
click at [180, 136] on label "[URL][DOMAIN_NAME]" at bounding box center [170, 130] width 91 height 15
click at [180, 133] on input "[URL][DOMAIN_NAME]" at bounding box center [170, 131] width 77 height 6
click at [325, 27] on div "New Segment New Segment Save Segment" at bounding box center [345, 36] width 472 height 26
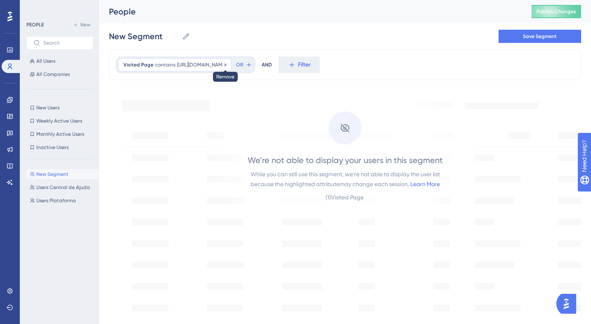
click at [227, 65] on icon at bounding box center [225, 64] width 2 height 2
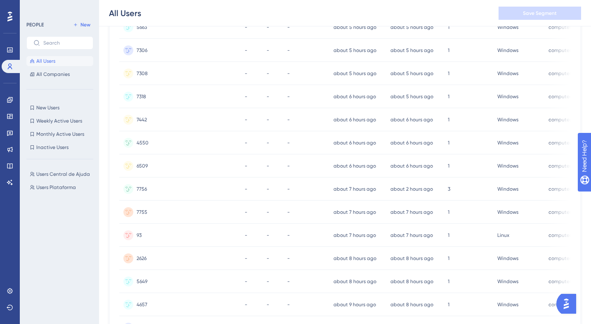
scroll to position [46, 0]
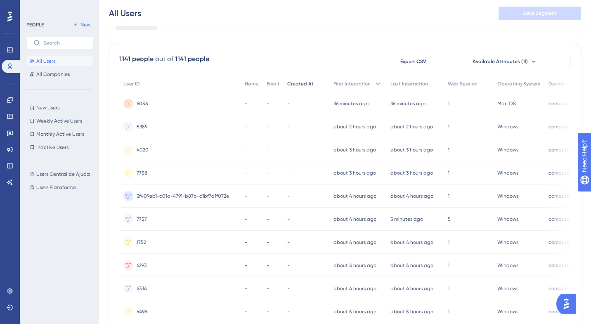
click at [305, 82] on span "Created At" at bounding box center [300, 83] width 26 height 7
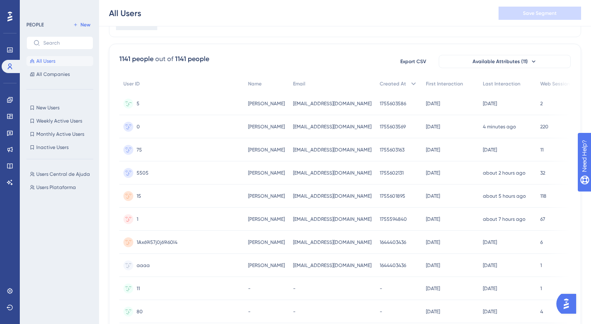
click at [312, 104] on span "[EMAIL_ADDRESS][DOMAIN_NAME]" at bounding box center [332, 103] width 78 height 7
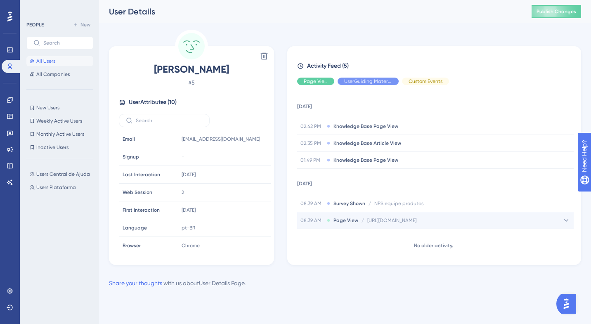
click at [416, 219] on span "[URL][DOMAIN_NAME]" at bounding box center [391, 220] width 49 height 7
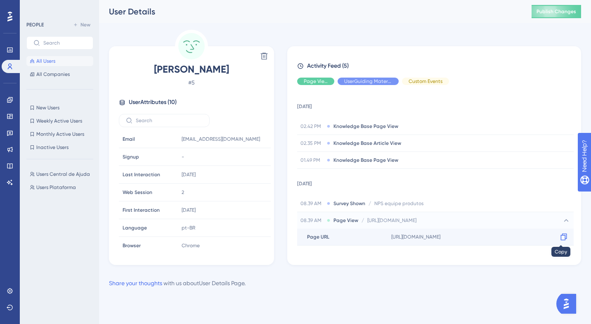
click at [560, 237] on icon at bounding box center [564, 237] width 8 height 8
click at [54, 61] on span "All Users" at bounding box center [45, 61] width 19 height 7
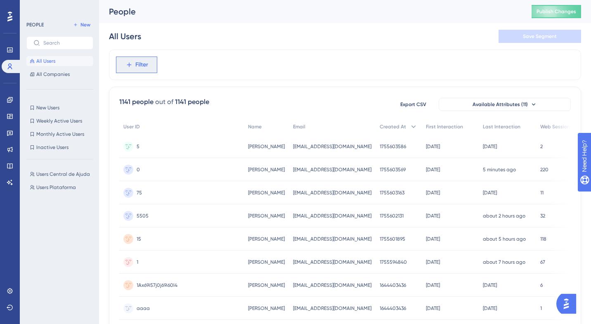
click at [135, 61] on span "Filter" at bounding box center [141, 65] width 13 height 10
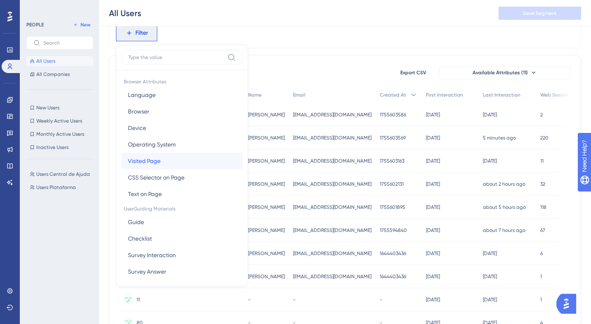
click at [150, 159] on span "Visited Page" at bounding box center [144, 161] width 33 height 10
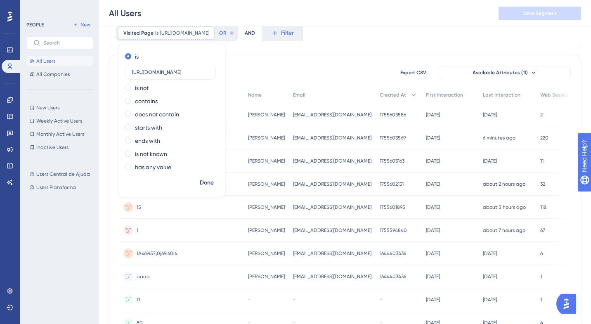
scroll to position [0, 81]
type input "[URL][DOMAIN_NAME]"
click at [209, 178] on span "Done" at bounding box center [207, 183] width 14 height 10
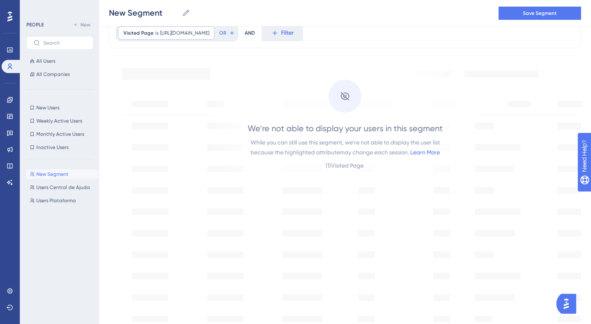
scroll to position [0, 0]
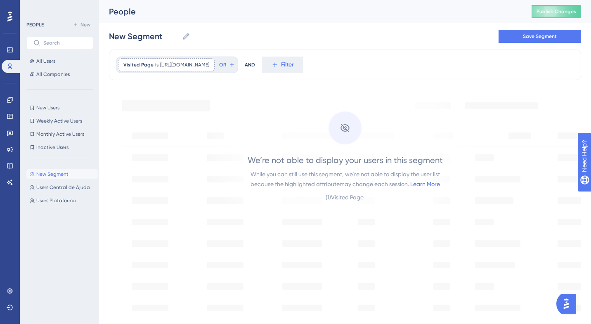
click at [327, 196] on div "( 1 ) Visited Page" at bounding box center [345, 197] width 39 height 10
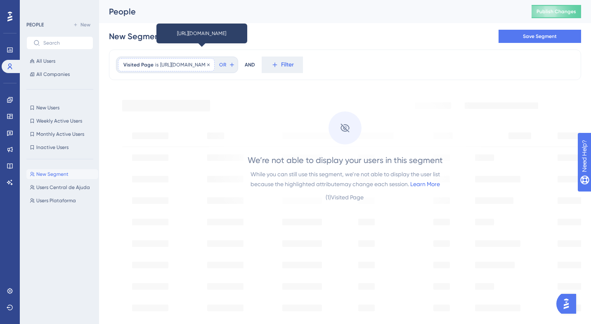
click at [211, 64] on icon at bounding box center [208, 64] width 5 height 5
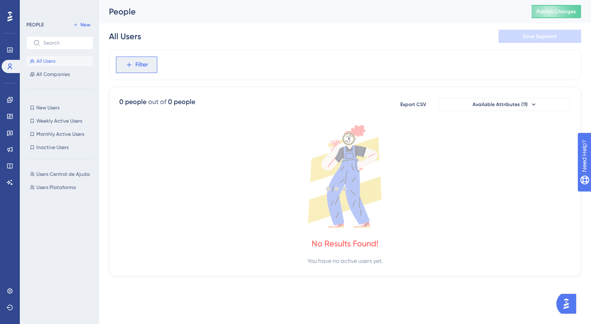
click at [148, 65] on button "Filter" at bounding box center [136, 65] width 41 height 17
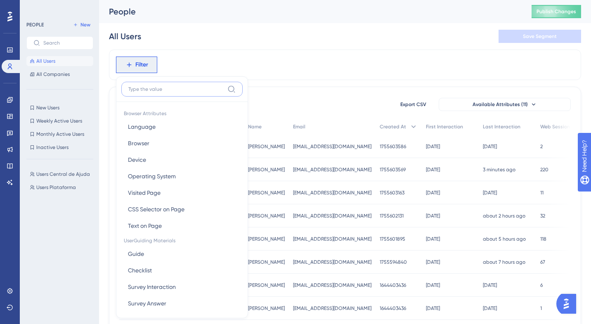
scroll to position [35, 0]
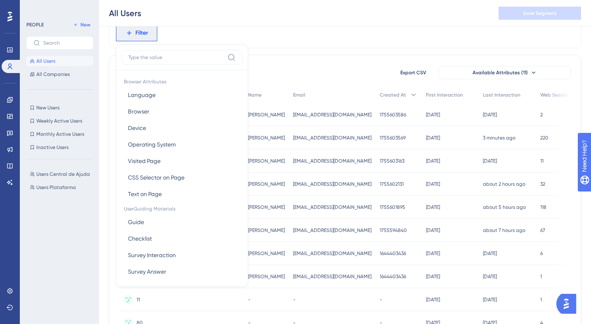
click at [361, 44] on div "Filter Browser Attributes Language Language Browser Browser Device Device Opera…" at bounding box center [345, 33] width 472 height 31
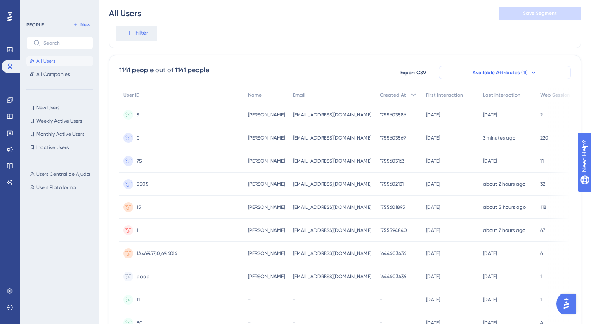
click at [518, 74] on span "Available Attributes (11)" at bounding box center [500, 72] width 55 height 7
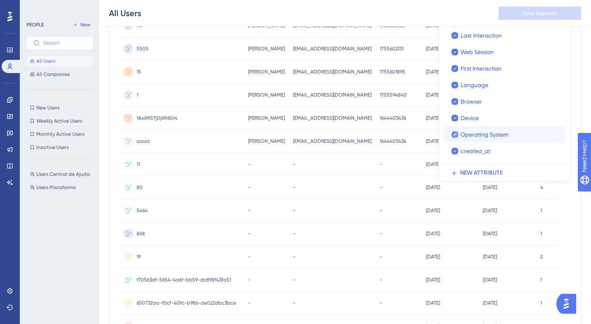
scroll to position [169, 0]
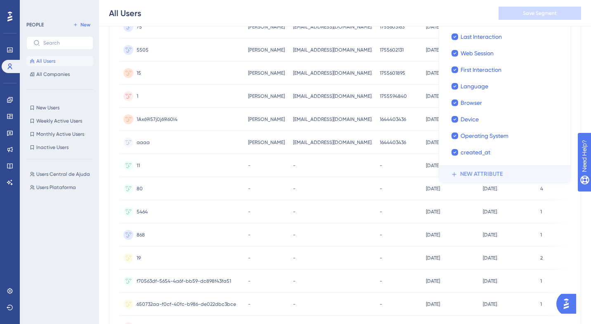
click at [480, 174] on span "NEW ATTRIBUTE" at bounding box center [481, 174] width 43 height 10
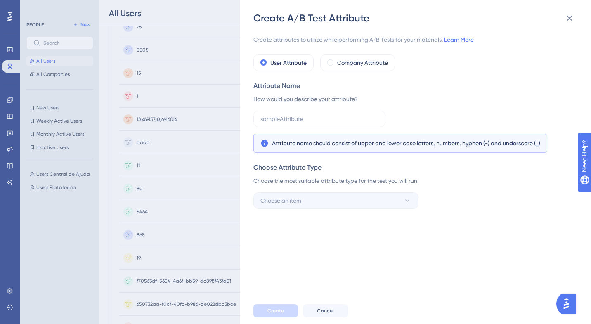
click at [480, 174] on div "Choose Attribute Type Choose the most suitable attribute type for the test you …" at bounding box center [412, 186] width 319 height 46
click at [303, 121] on input "text" at bounding box center [319, 118] width 118 height 9
click at [359, 123] on input "text" at bounding box center [319, 118] width 118 height 9
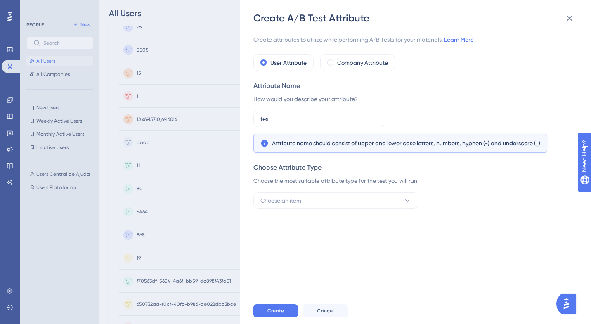
click at [333, 209] on div "Create attributes to utilize while performing A/B Tests for your materials. Lea…" at bounding box center [419, 161] width 333 height 273
click at [329, 200] on button "Choose an item" at bounding box center [335, 200] width 165 height 17
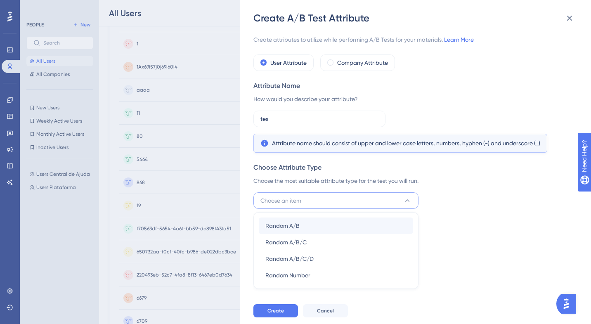
scroll to position [223, 0]
click at [298, 123] on input "tes" at bounding box center [319, 118] width 118 height 9
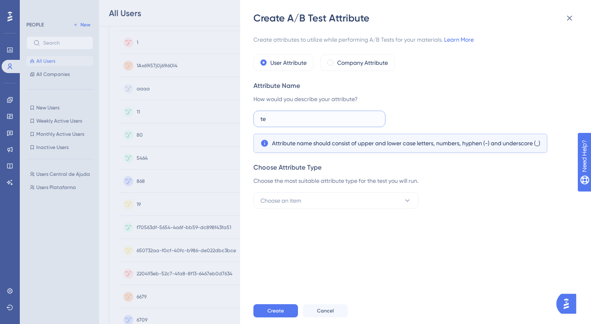
type input "t"
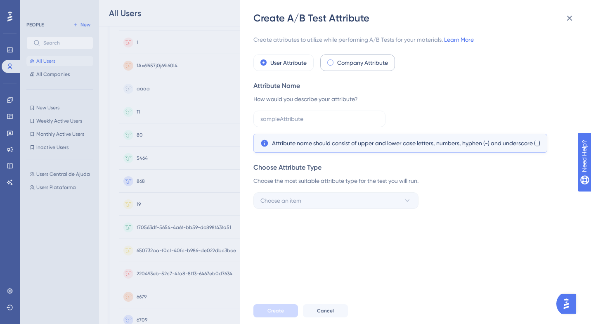
click at [353, 59] on label "Company Attribute" at bounding box center [362, 63] width 51 height 10
click at [312, 118] on input "text" at bounding box center [319, 118] width 118 height 9
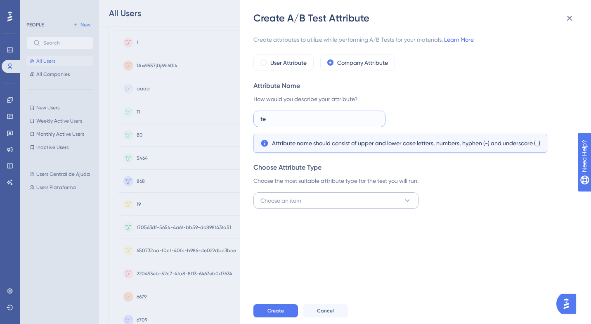
type input "te"
click at [294, 197] on span "Choose an item" at bounding box center [280, 201] width 41 height 10
click at [320, 316] on button "Cancel" at bounding box center [325, 310] width 45 height 13
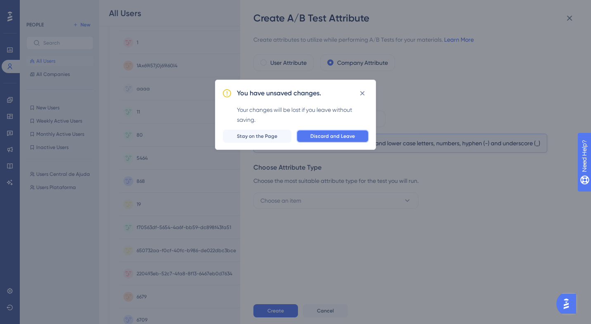
click at [338, 134] on span "Discard and Leave" at bounding box center [332, 136] width 45 height 7
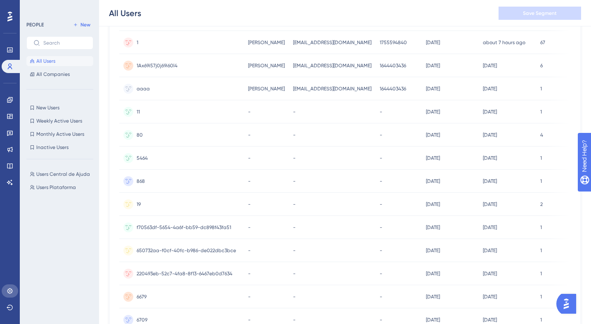
click at [9, 292] on icon at bounding box center [10, 291] width 7 height 7
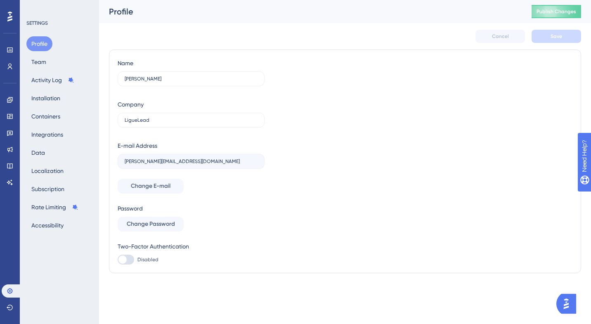
click at [57, 62] on div "Profile Team Activity Log Installation Containers Integrations Data Localizatio…" at bounding box center [59, 134] width 67 height 196
click at [44, 62] on button "Team" at bounding box center [38, 61] width 25 height 15
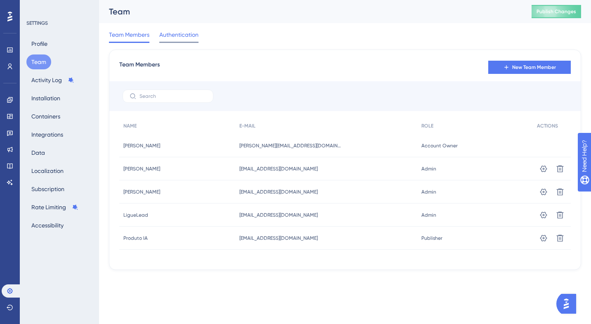
click at [176, 37] on span "Authentication" at bounding box center [178, 35] width 39 height 10
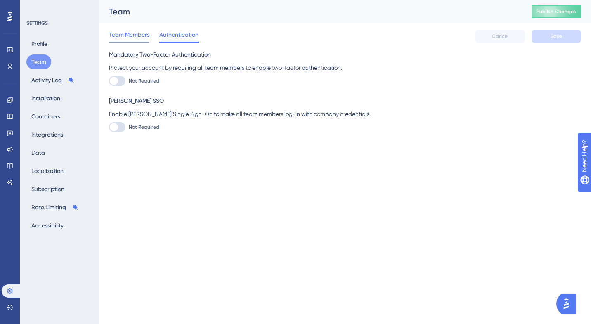
click at [125, 40] on div "Team Members" at bounding box center [129, 36] width 40 height 13
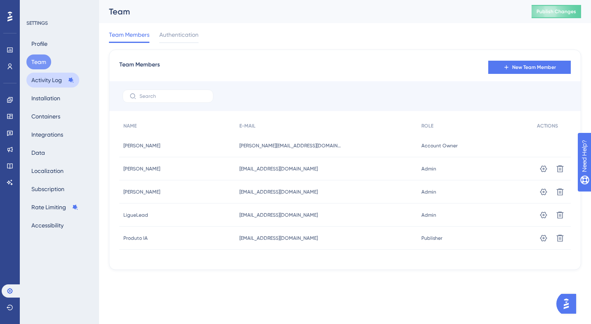
click at [49, 83] on button "Activity Log" at bounding box center [52, 80] width 53 height 15
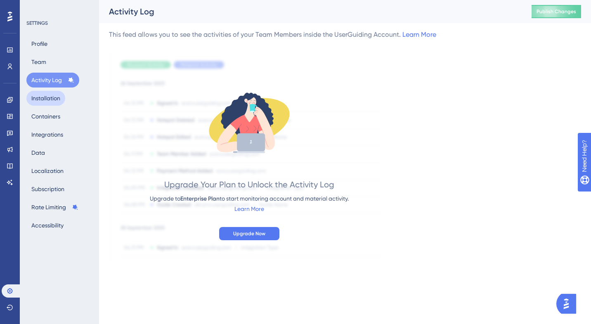
click at [52, 99] on button "Installation" at bounding box center [45, 98] width 39 height 15
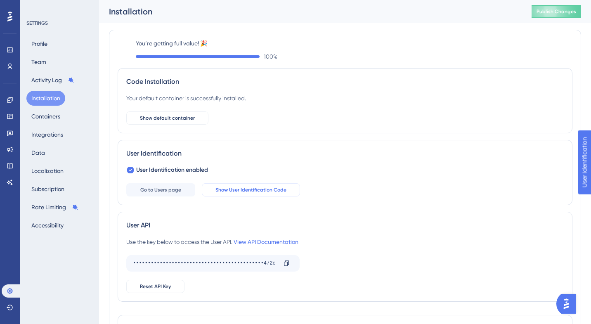
click at [236, 190] on span "Show User Identification Code" at bounding box center [250, 190] width 71 height 7
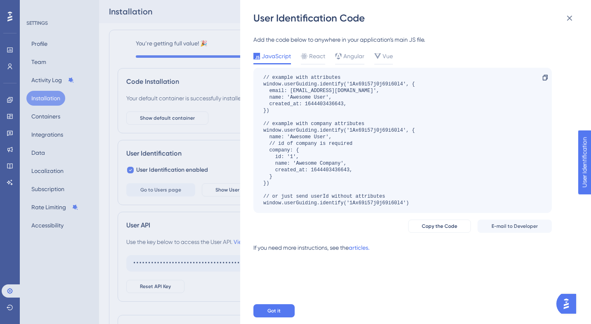
click at [226, 185] on div "User Identification Code Add the code below to anywhere in your application’s m…" at bounding box center [295, 162] width 591 height 324
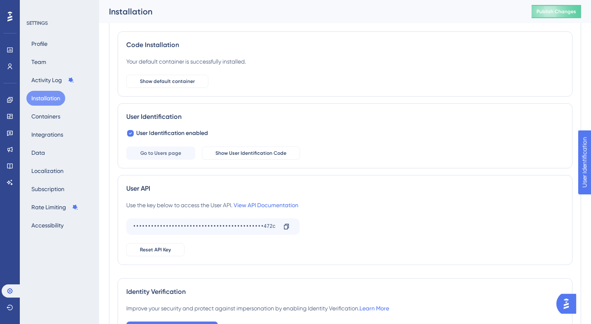
scroll to position [32, 0]
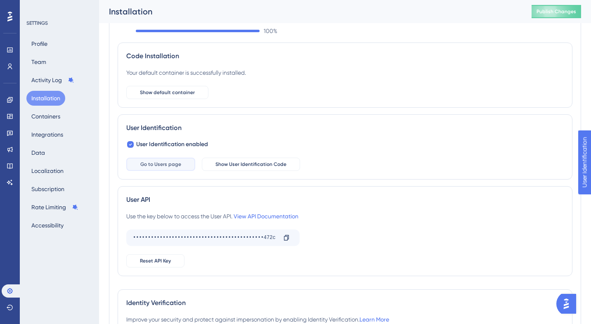
click at [166, 164] on span "Go to Users page" at bounding box center [160, 164] width 41 height 7
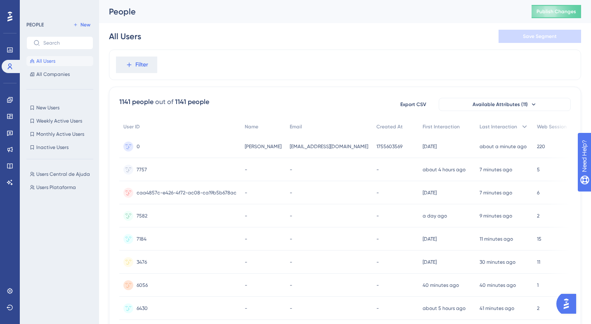
click at [42, 64] on span "All Users" at bounding box center [45, 61] width 19 height 7
click at [52, 71] on button "All Companies" at bounding box center [59, 74] width 67 height 10
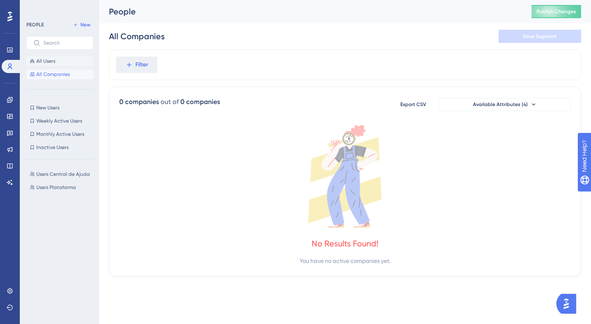
click at [49, 60] on span "All Users" at bounding box center [45, 61] width 19 height 7
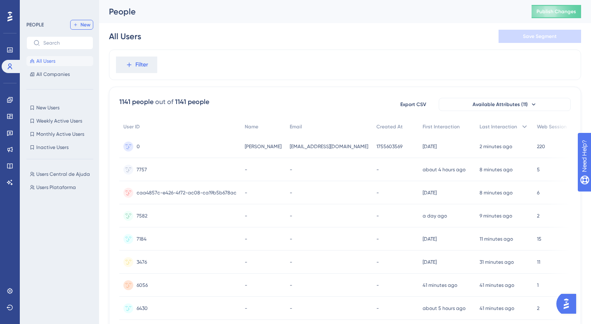
click at [80, 24] on span "New" at bounding box center [85, 24] width 10 height 7
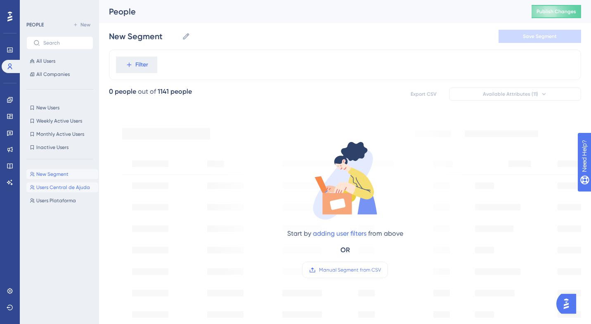
click at [67, 187] on span "Users Central de Ajuda" at bounding box center [63, 187] width 54 height 7
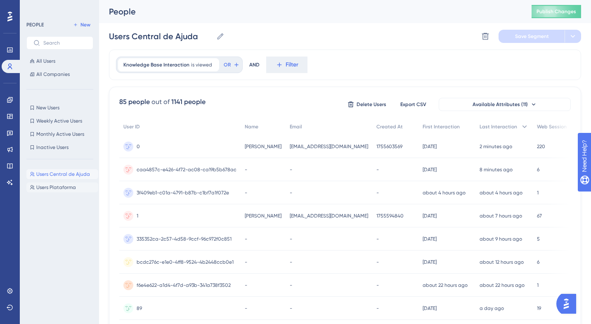
click at [60, 184] on span "Users Plataforma" at bounding box center [56, 187] width 40 height 7
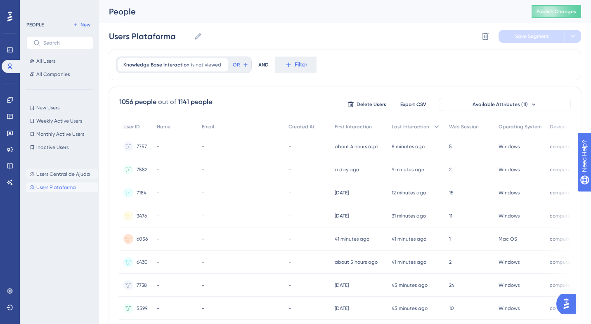
click at [80, 174] on span "Users Central de Ajuda" at bounding box center [63, 174] width 54 height 7
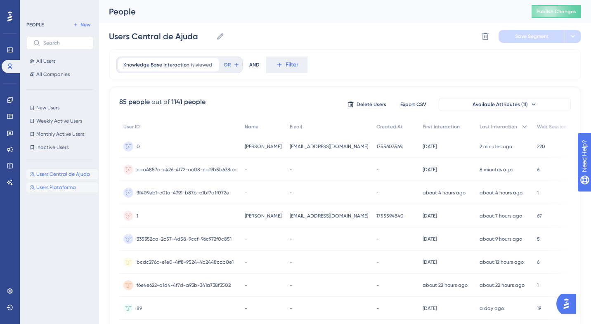
click at [52, 189] on span "Users Plataforma" at bounding box center [56, 187] width 40 height 7
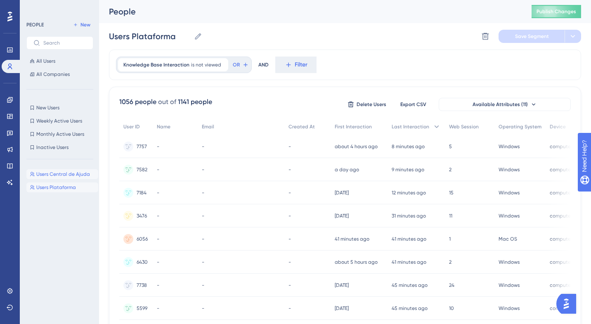
click at [62, 174] on span "Users Central de Ajuda" at bounding box center [63, 174] width 54 height 7
type input "Users Central de Ajuda"
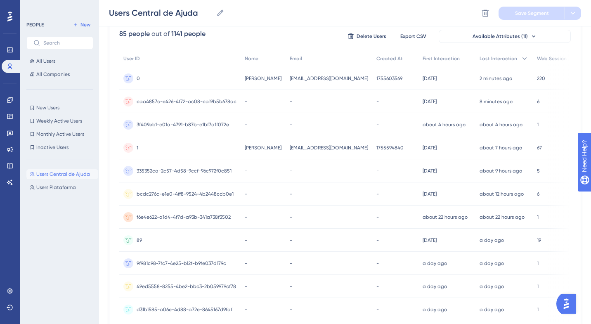
scroll to position [73, 0]
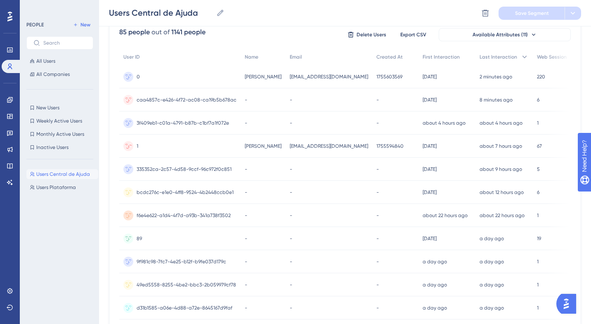
click at [310, 147] on span "[EMAIL_ADDRESS][DOMAIN_NAME]" at bounding box center [329, 146] width 78 height 7
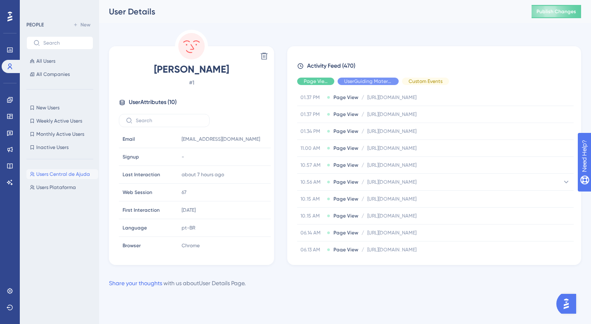
scroll to position [9614, 0]
click at [421, 80] on span "Hide" at bounding box center [425, 81] width 11 height 7
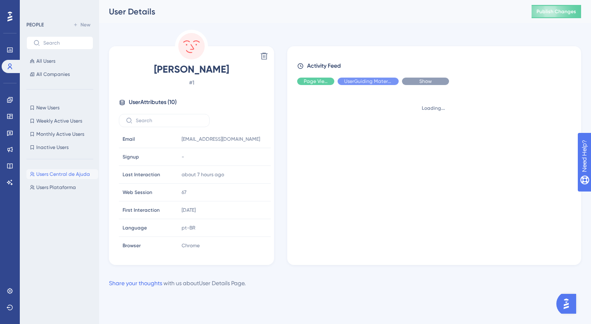
scroll to position [0, 0]
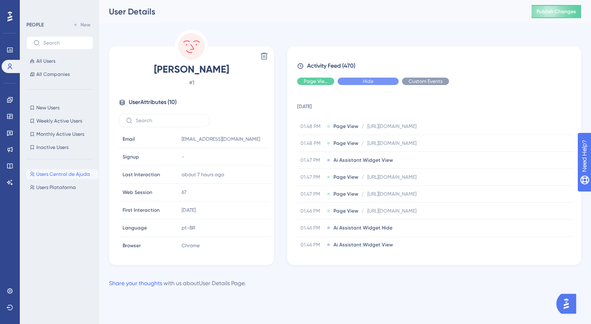
click at [353, 81] on div "Hide" at bounding box center [368, 81] width 61 height 7
click at [322, 82] on div "Hide" at bounding box center [315, 81] width 37 height 7
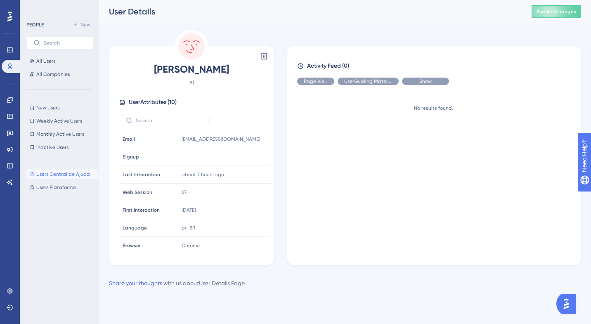
click at [434, 83] on div "Show" at bounding box center [425, 81] width 47 height 7
click at [376, 83] on div "Show" at bounding box center [368, 81] width 61 height 7
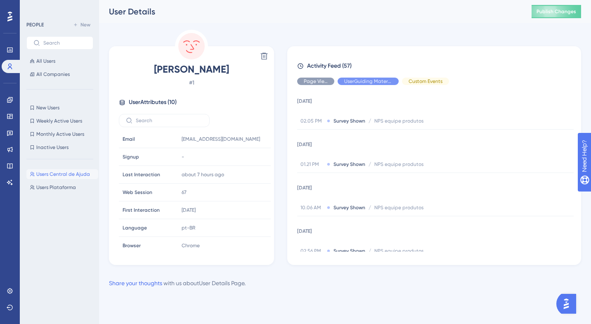
scroll to position [1406, 0]
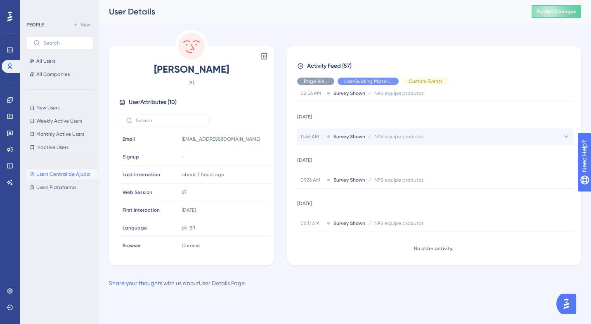
click at [441, 142] on div "11.46 AM Survey Shown / NPS equipe produtos NPS equipe produtos" at bounding box center [435, 136] width 277 height 17
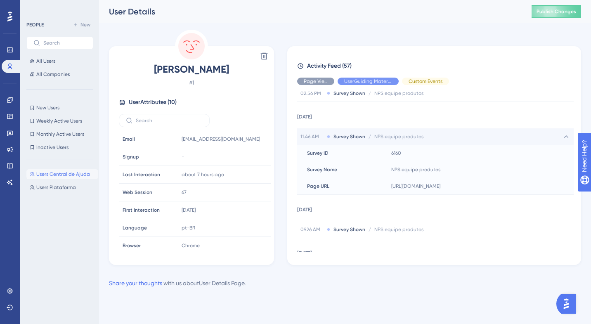
click at [443, 140] on div "11.46 AM Survey Shown / NPS equipe produtos NPS equipe produtos" at bounding box center [435, 136] width 277 height 17
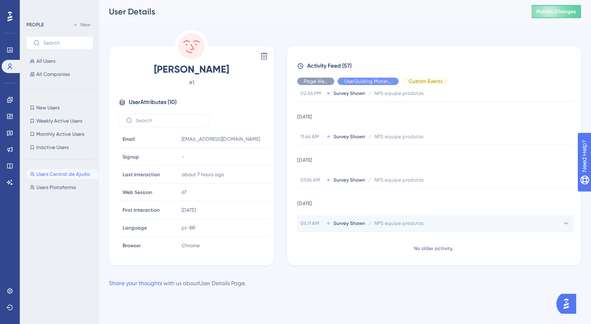
click at [432, 223] on div "06.11 AM Survey Shown / NPS equipe produtos NPS equipe produtos" at bounding box center [435, 223] width 277 height 17
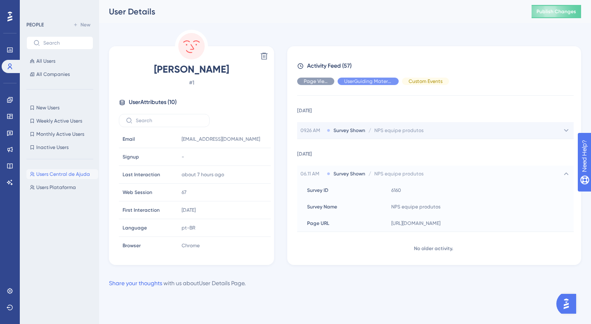
click at [433, 128] on div "09.26 AM Survey Shown / NPS equipe produtos NPS equipe produtos" at bounding box center [435, 130] width 277 height 17
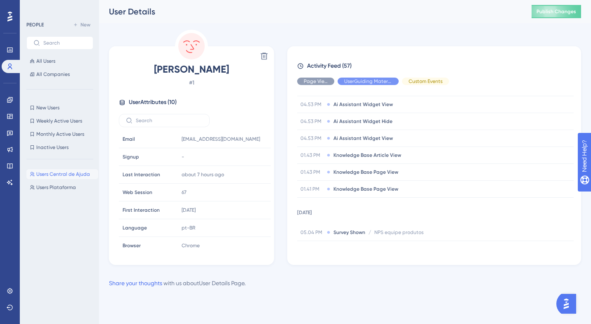
scroll to position [918, 0]
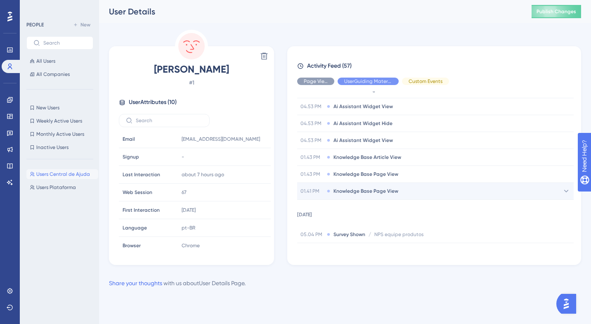
click at [411, 189] on div "01.41 PM Knowledge Base Page View" at bounding box center [435, 191] width 277 height 17
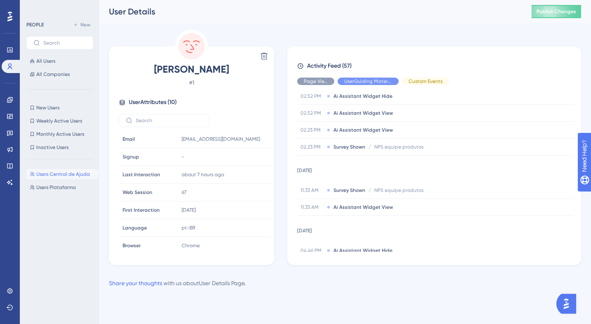
scroll to position [0, 0]
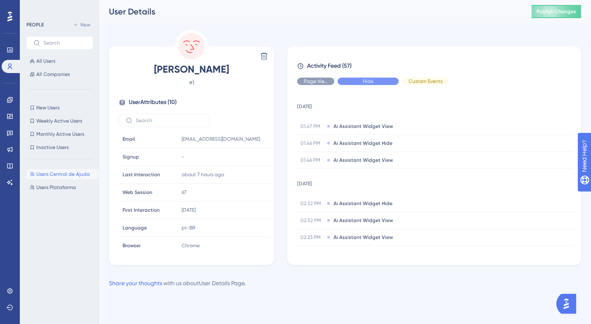
click at [379, 80] on div "Hide" at bounding box center [368, 81] width 61 height 7
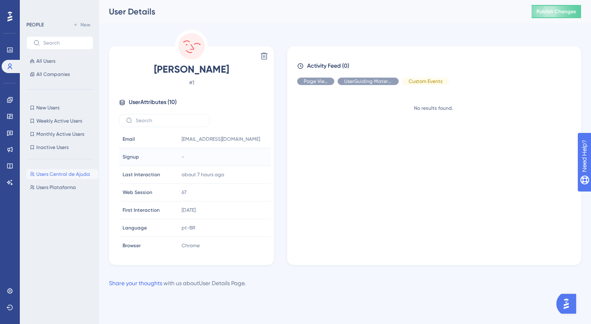
click at [184, 156] on div "-" at bounding box center [222, 157] width 89 height 17
click at [424, 83] on span "Hide" at bounding box center [425, 81] width 11 height 7
click at [319, 79] on span "Show" at bounding box center [316, 81] width 12 height 7
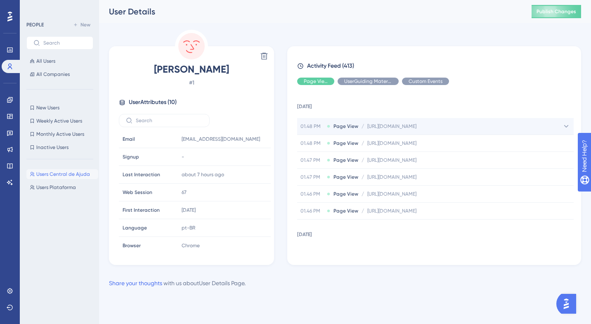
click at [540, 127] on div "01.48 PM Page View / [URL][DOMAIN_NAME] [URL][DOMAIN_NAME]" at bounding box center [435, 126] width 277 height 17
click at [541, 120] on div "01.48 PM Page View / [URL][DOMAIN_NAME] [URL][DOMAIN_NAME]" at bounding box center [435, 126] width 277 height 17
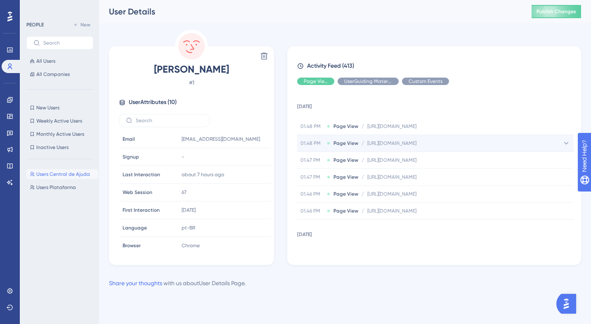
click at [538, 142] on div "01.48 PM Page View / [URL][DOMAIN_NAME] [URL][DOMAIN_NAME]" at bounding box center [435, 143] width 277 height 17
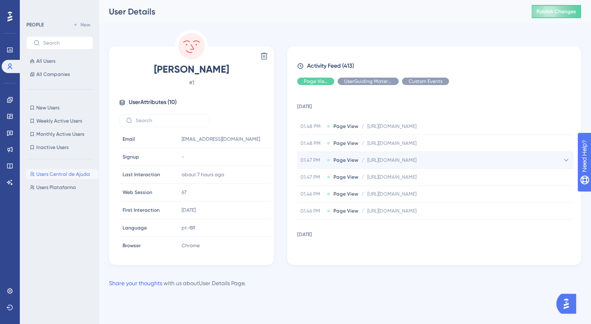
click at [535, 160] on div "01.47 PM Page View / [URL][DOMAIN_NAME] [URL][DOMAIN_NAME]" at bounding box center [435, 160] width 277 height 17
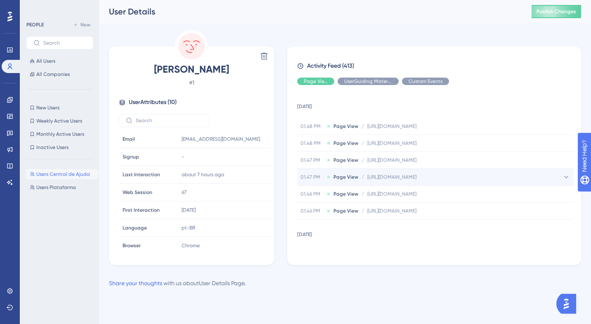
click at [532, 173] on div "01.47 PM Page View / [URL][DOMAIN_NAME] [URL][DOMAIN_NAME]" at bounding box center [435, 177] width 277 height 17
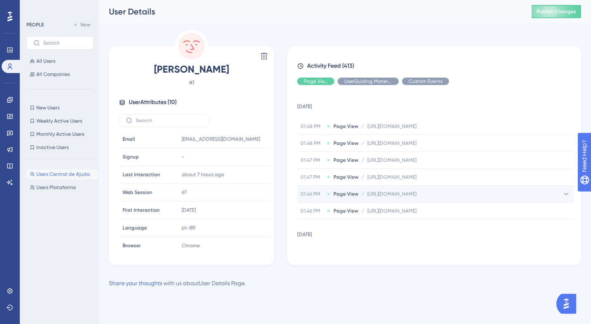
click at [532, 195] on div "01.46 PM Page View / [URL][DOMAIN_NAME] [URL][DOMAIN_NAME]" at bounding box center [435, 194] width 277 height 17
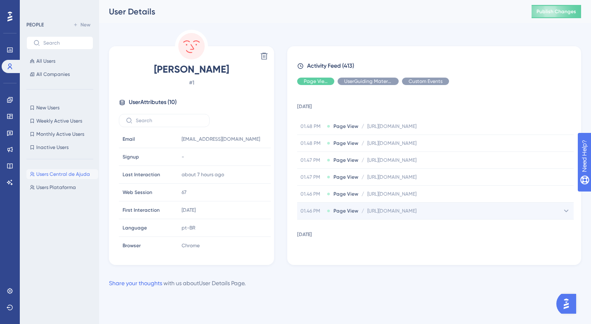
click at [532, 212] on div "01.46 PM Page View / [URL][DOMAIN_NAME] [URL][DOMAIN_NAME]" at bounding box center [435, 211] width 277 height 17
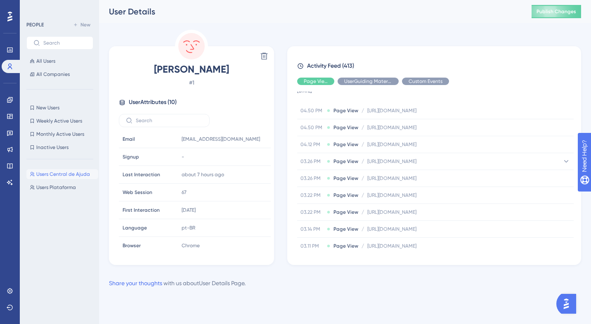
scroll to position [161, 0]
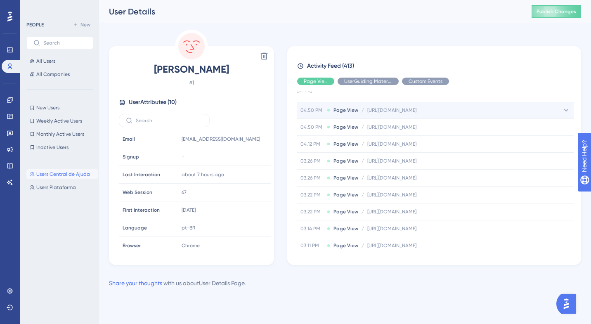
click at [535, 112] on div "04.50 PM Page View / [URL][DOMAIN_NAME] [URL][DOMAIN_NAME]" at bounding box center [435, 110] width 277 height 17
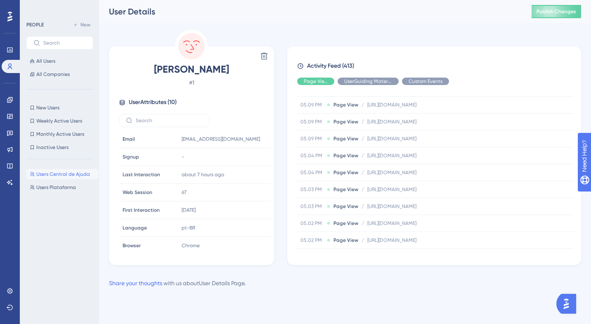
scroll to position [1126, 0]
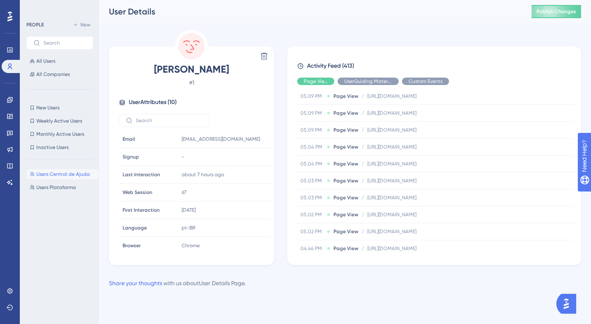
click at [47, 54] on div "PEOPLE New All Users All Companies" at bounding box center [59, 49] width 67 height 59
click at [52, 106] on span "New Users" at bounding box center [47, 107] width 23 height 7
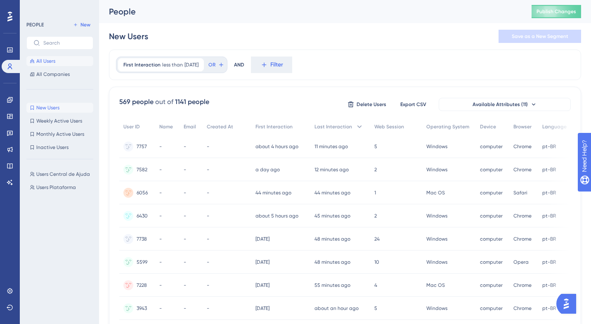
click at [54, 60] on span "All Users" at bounding box center [45, 61] width 19 height 7
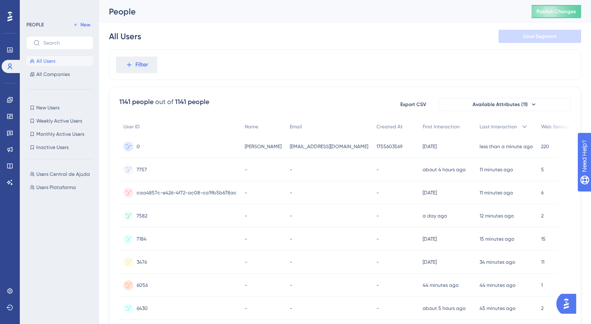
click at [303, 144] on span "[EMAIL_ADDRESS][DOMAIN_NAME]" at bounding box center [329, 146] width 78 height 7
click at [290, 128] on span "Email" at bounding box center [296, 126] width 12 height 7
click at [372, 127] on div "Created At" at bounding box center [395, 126] width 46 height 17
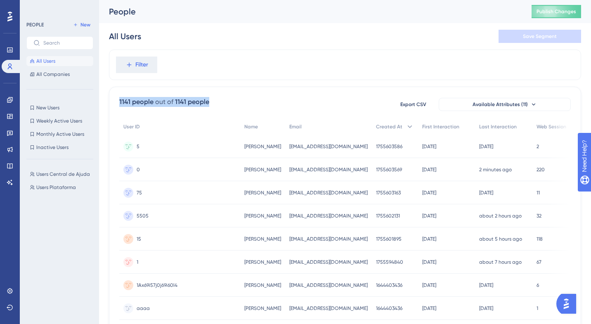
drag, startPoint x: 117, startPoint y: 101, endPoint x: 295, endPoint y: 101, distance: 177.9
click at [234, 101] on div "1141 people out of 1141 people Export CSV Available Attributes (11)" at bounding box center [345, 104] width 452 height 15
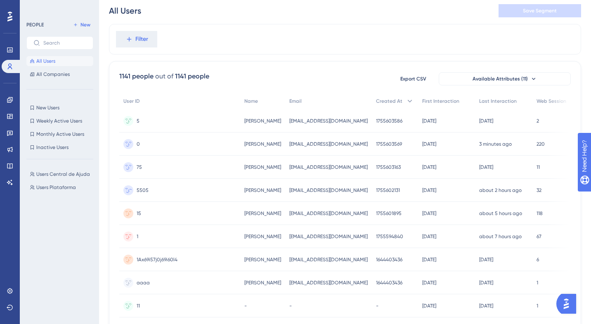
scroll to position [30, 0]
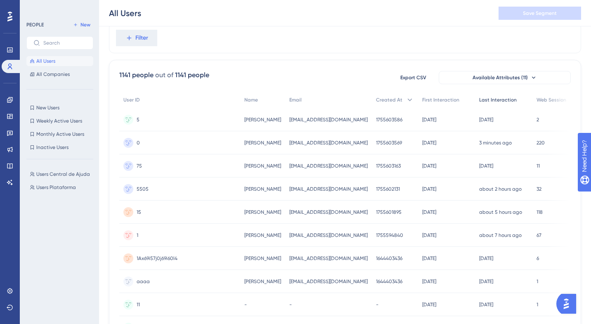
click at [491, 99] on span "Last Interaction" at bounding box center [498, 100] width 38 height 7
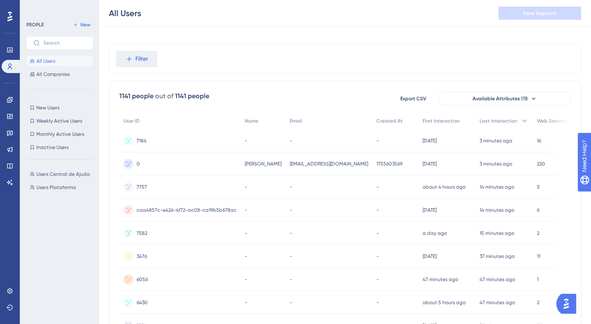
scroll to position [0, 0]
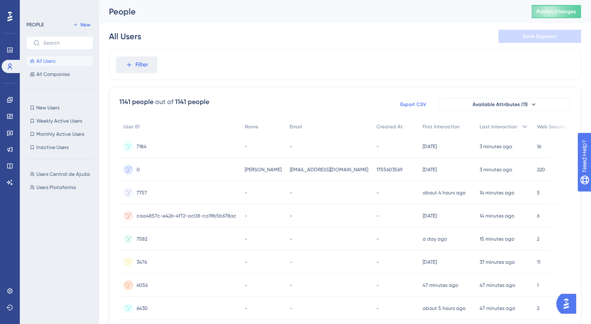
click at [419, 104] on span "Export CSV" at bounding box center [413, 104] width 26 height 7
